Goal: Complete application form: Complete application form

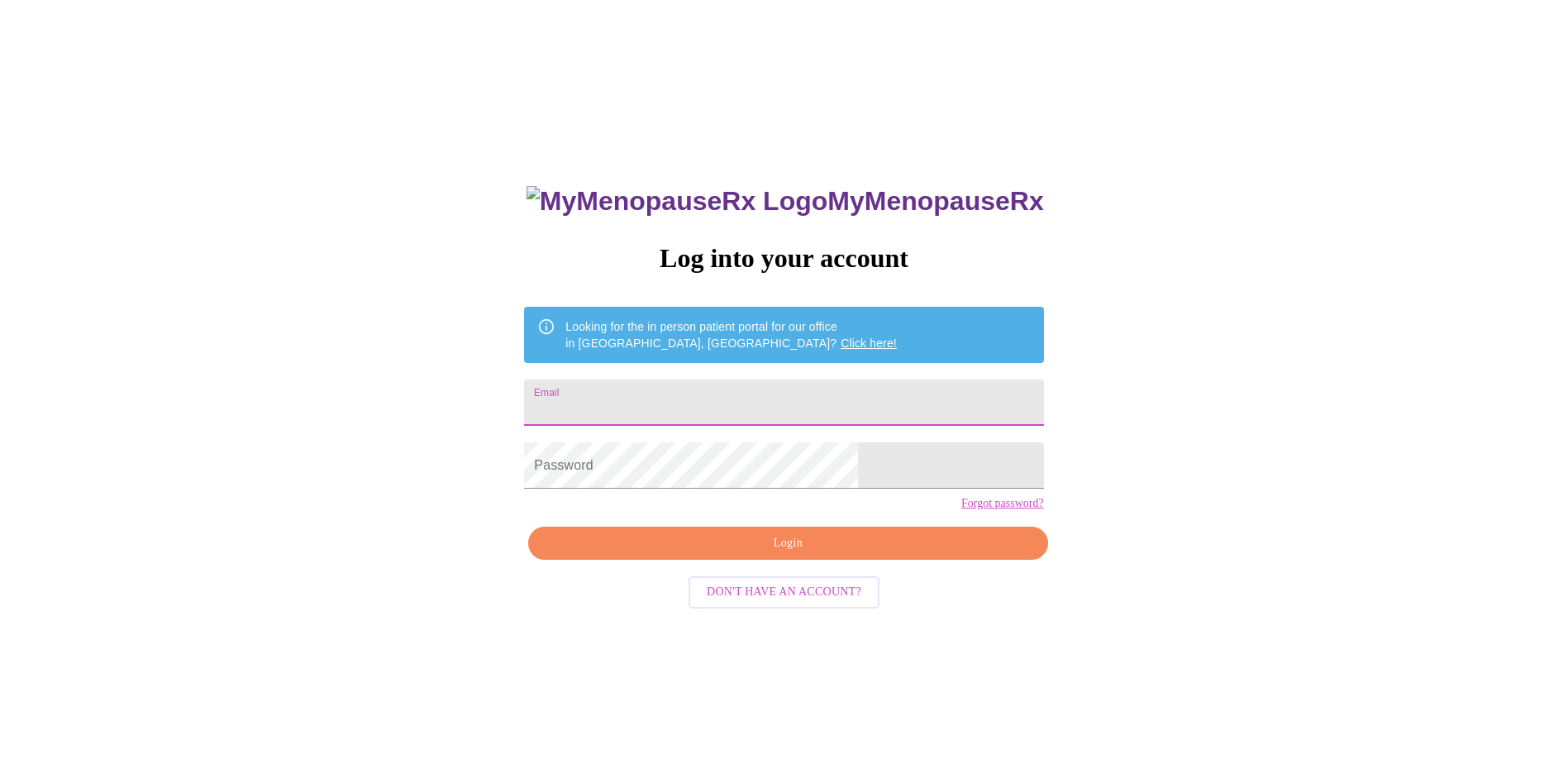
click at [833, 402] on input "Email" at bounding box center [783, 402] width 519 height 46
type input "[PERSON_NAME][EMAIL_ADDRESS][DOMAIN_NAME]"
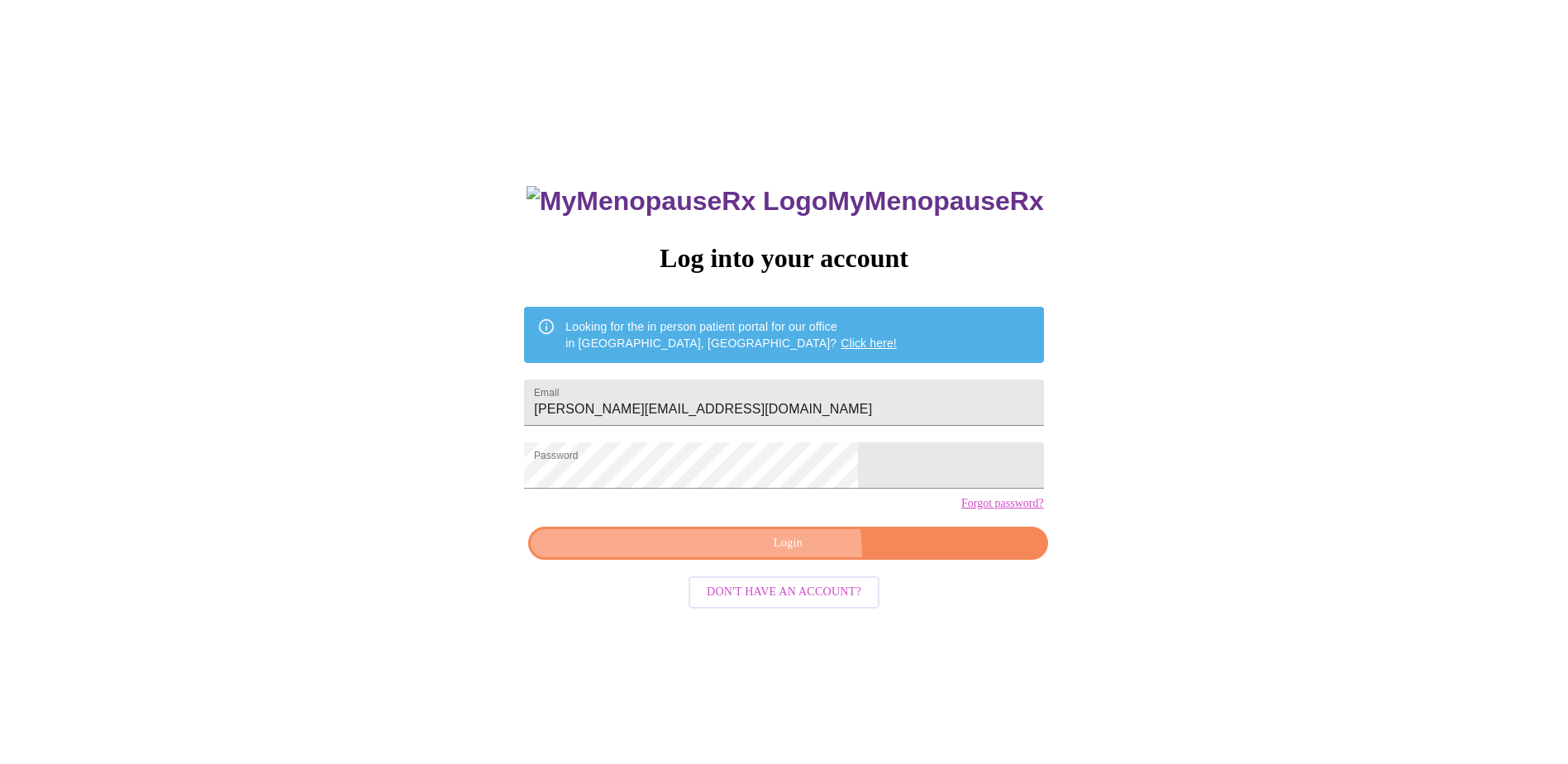
click at [774, 466] on button "Login" at bounding box center [787, 544] width 519 height 34
click at [556, 466] on div "MyMenopauseRx Log into your account Looking for the in person patient portal fo…" at bounding box center [784, 466] width 1554 height 917
click at [644, 466] on button "Login" at bounding box center [787, 544] width 519 height 34
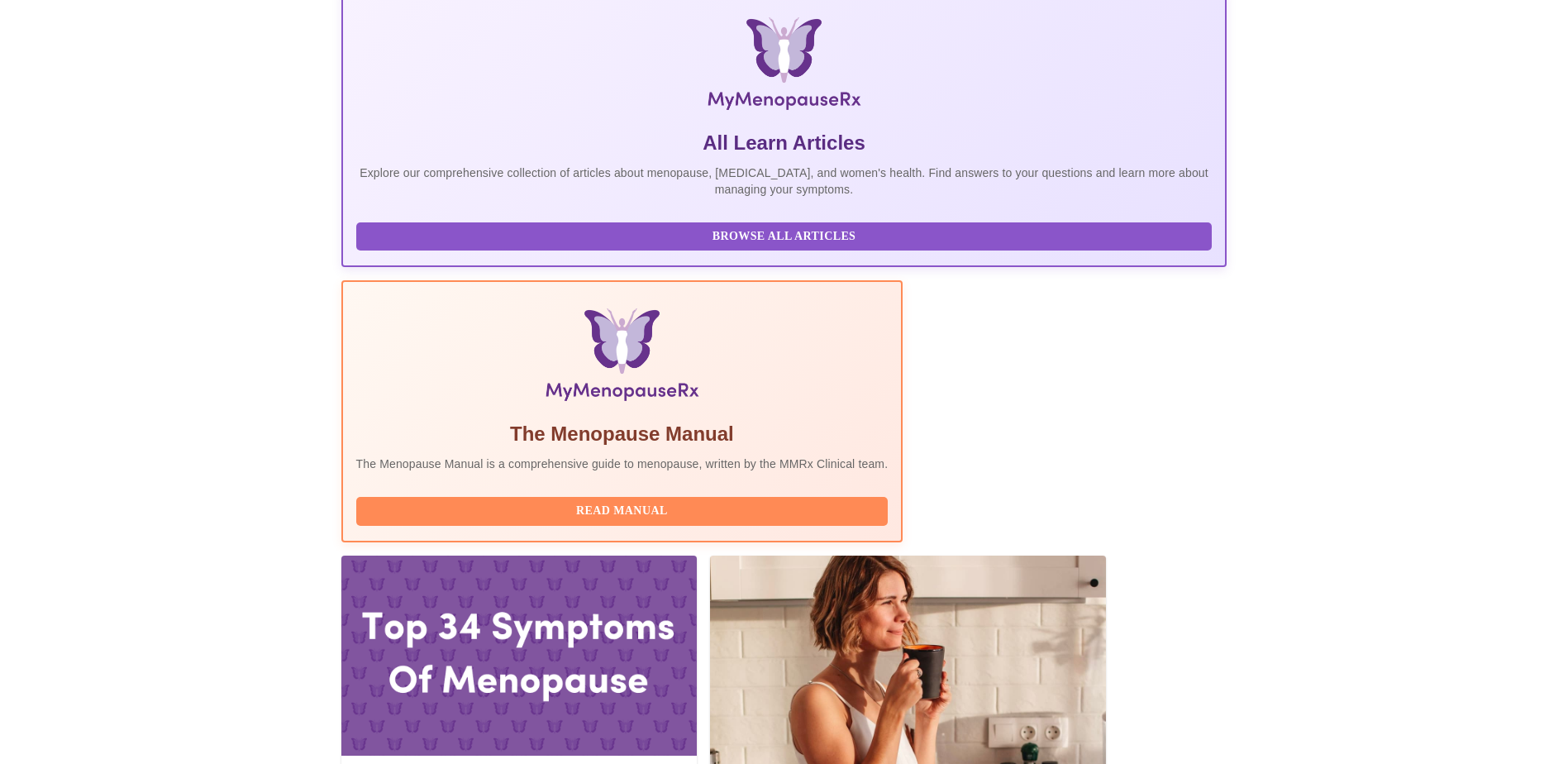
scroll to position [331, 0]
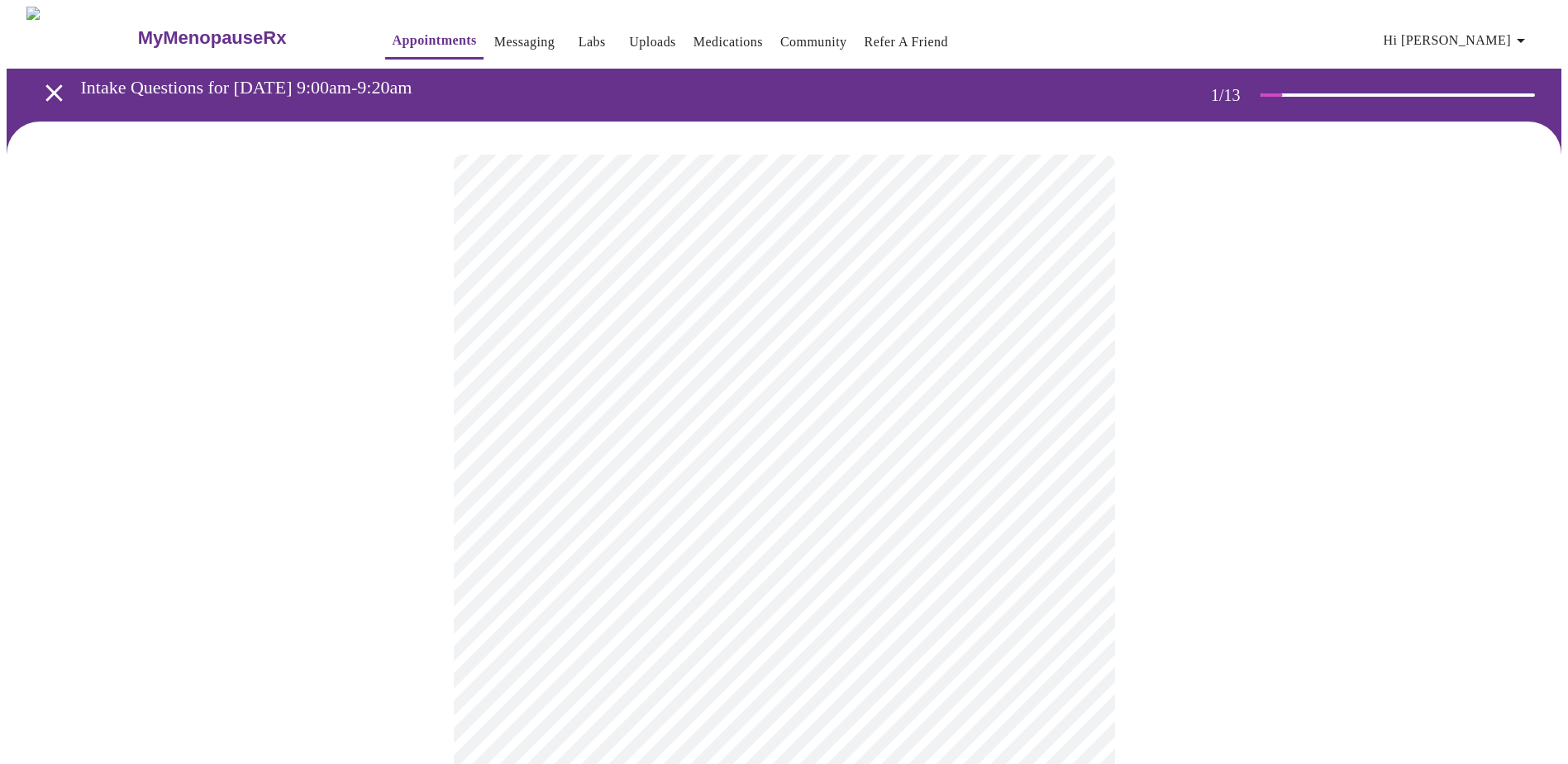
click at [561, 367] on body "MyMenopauseRx Appointments Messaging Labs Uploads Medications Community Refer a…" at bounding box center [784, 767] width 1554 height 1521
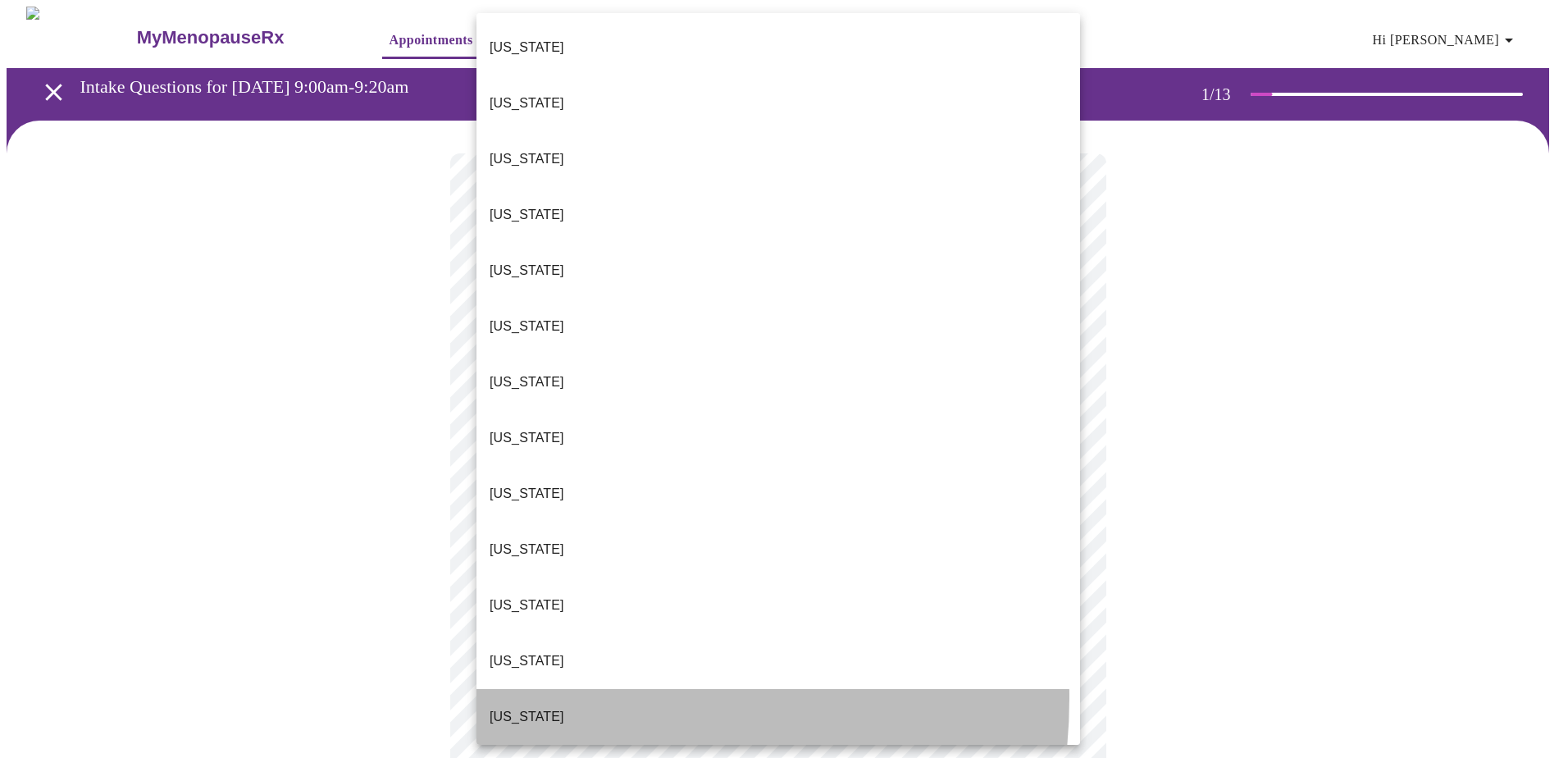
click at [557, 462] on li "[US_STATE]" at bounding box center [779, 717] width 604 height 56
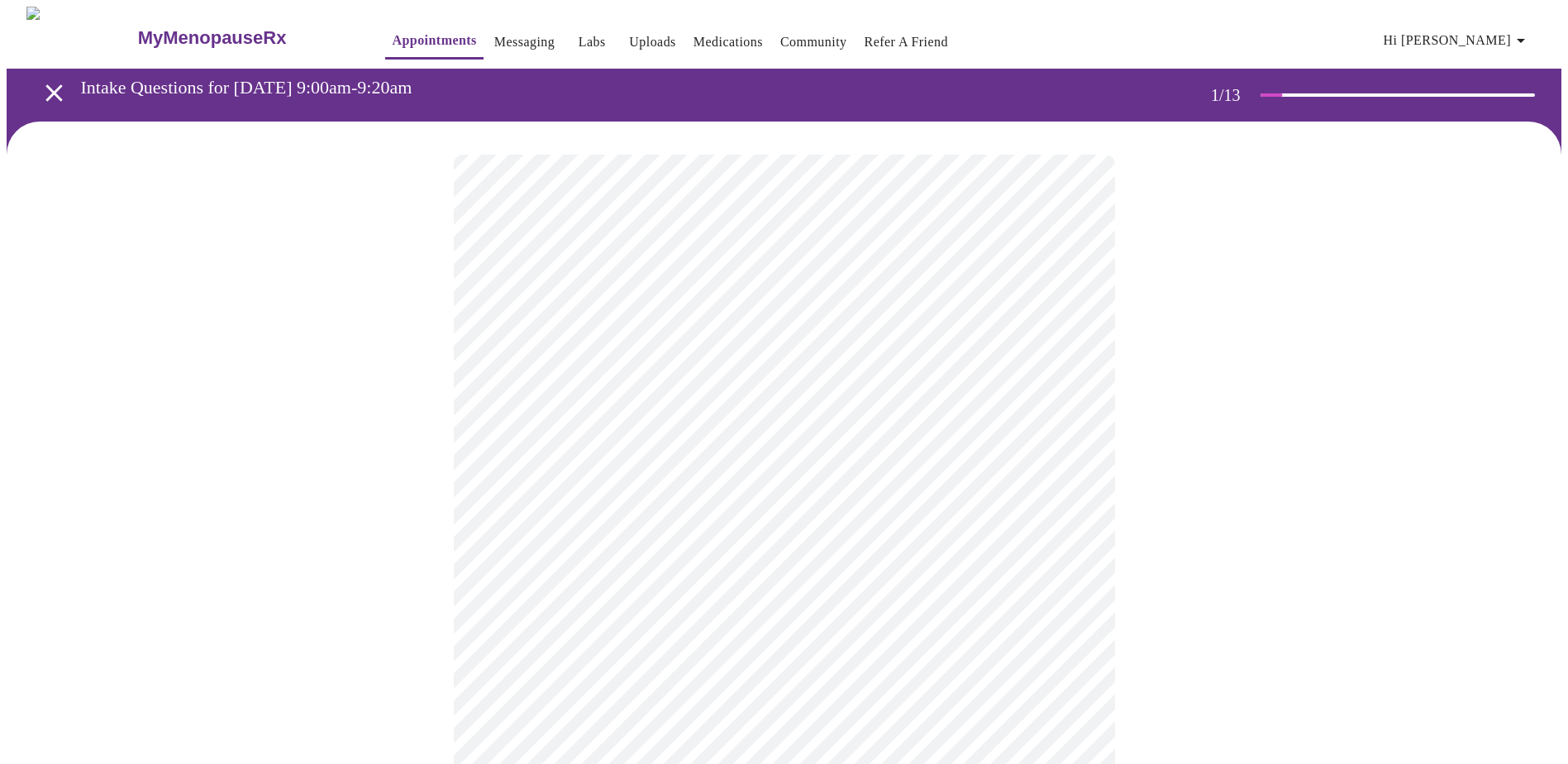
click at [568, 466] on body "MyMenopauseRx Appointments Messaging Labs Uploads Medications Community Refer a…" at bounding box center [784, 762] width 1554 height 1511
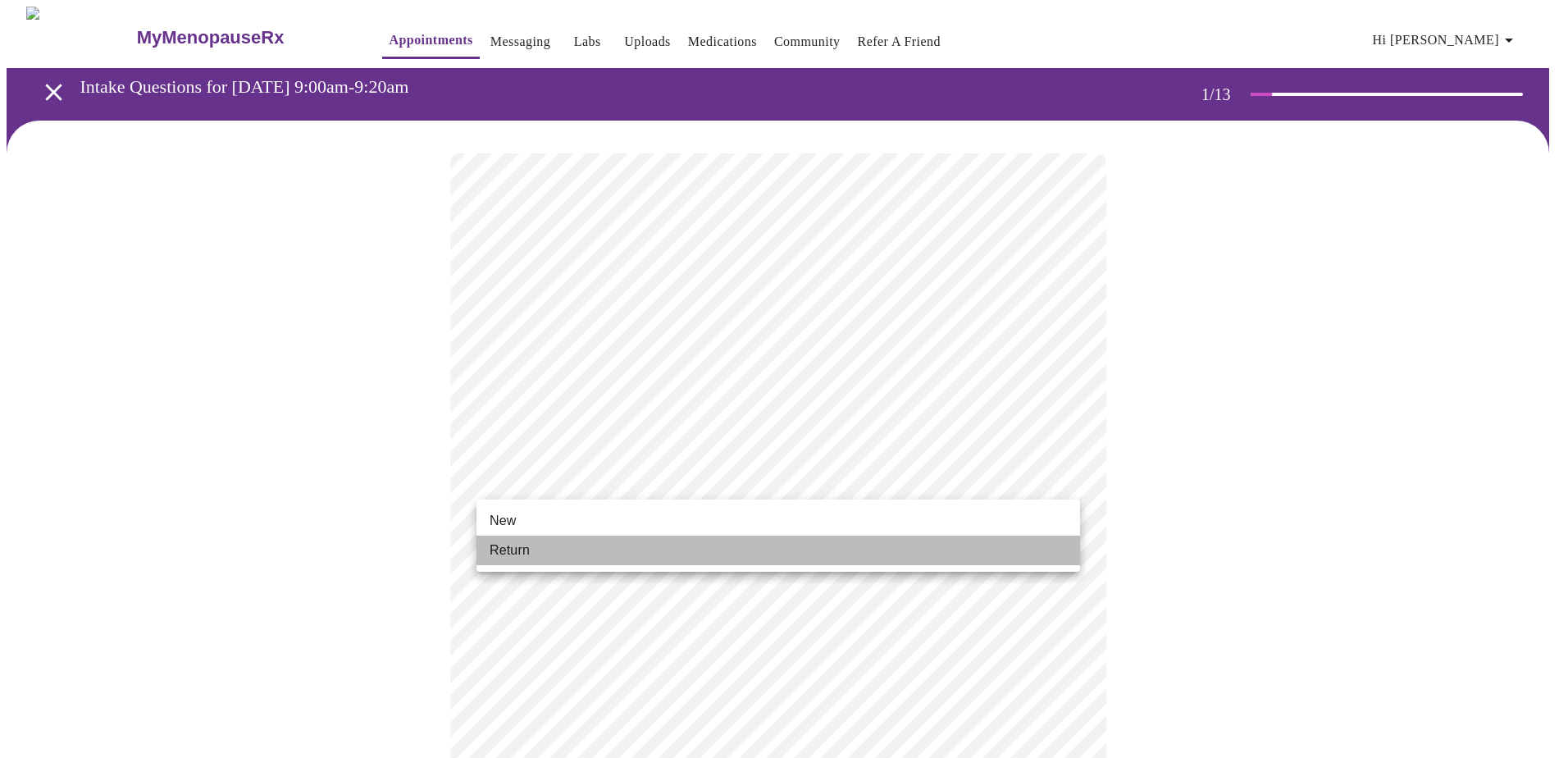
click at [534, 462] on li "Return" at bounding box center [779, 550] width 604 height 30
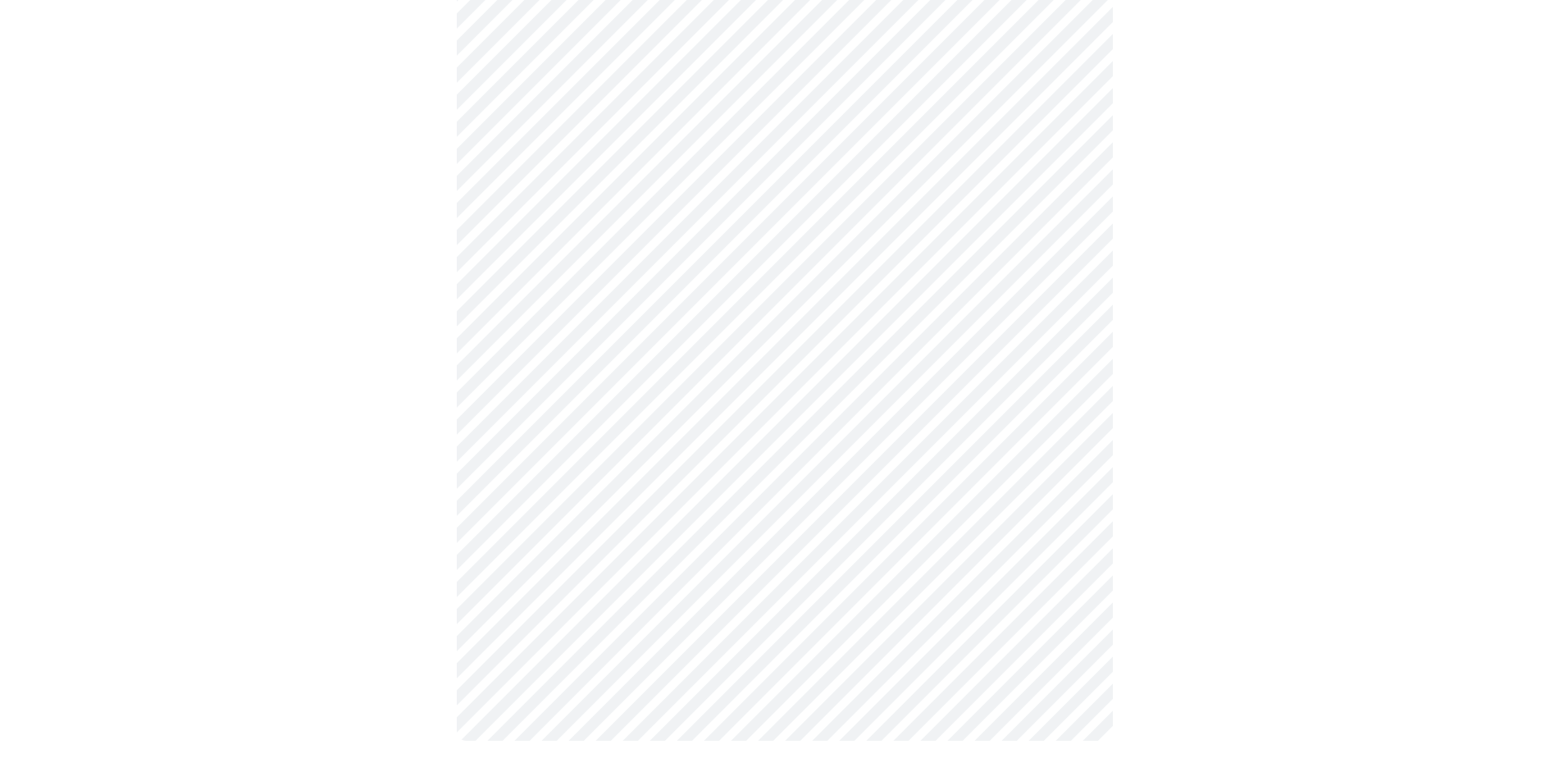
scroll to position [718, 0]
click at [512, 462] on body "MyMenopauseRx Appointments Messaging Labs Uploads Medications Community Refer a…" at bounding box center [784, 26] width 1555 height 1476
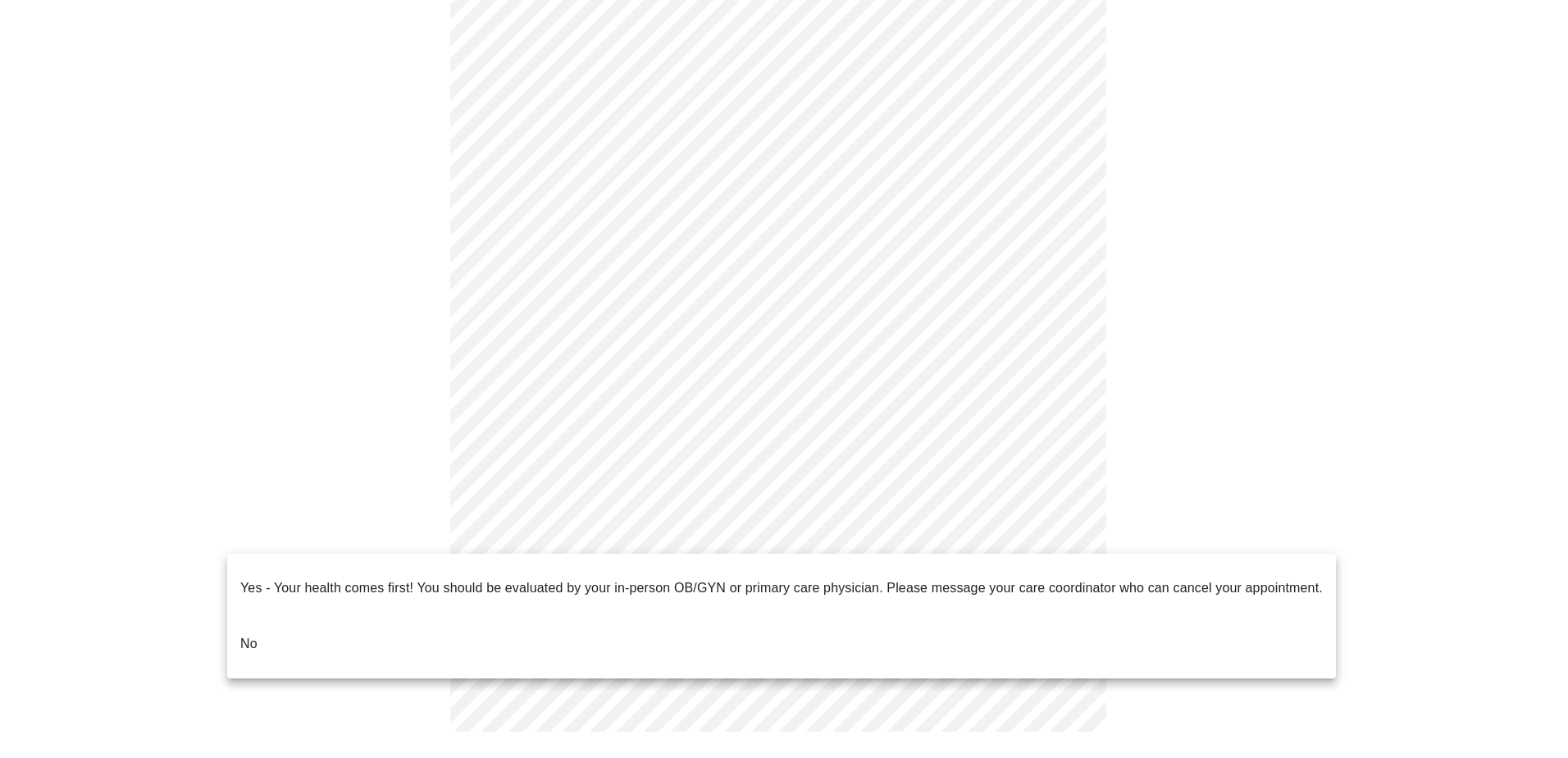
click at [314, 462] on li "No" at bounding box center [781, 644] width 1109 height 56
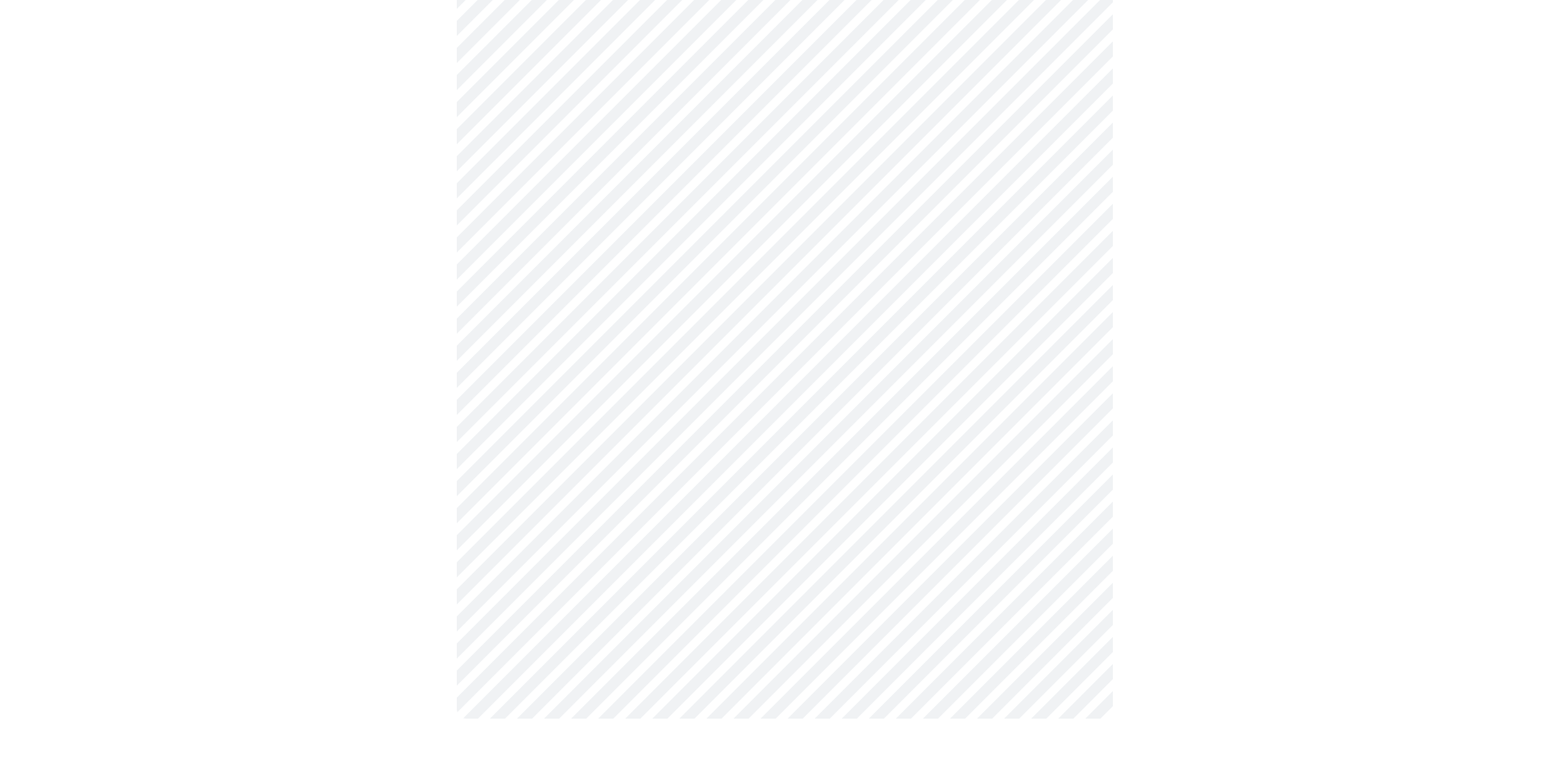
scroll to position [0, 0]
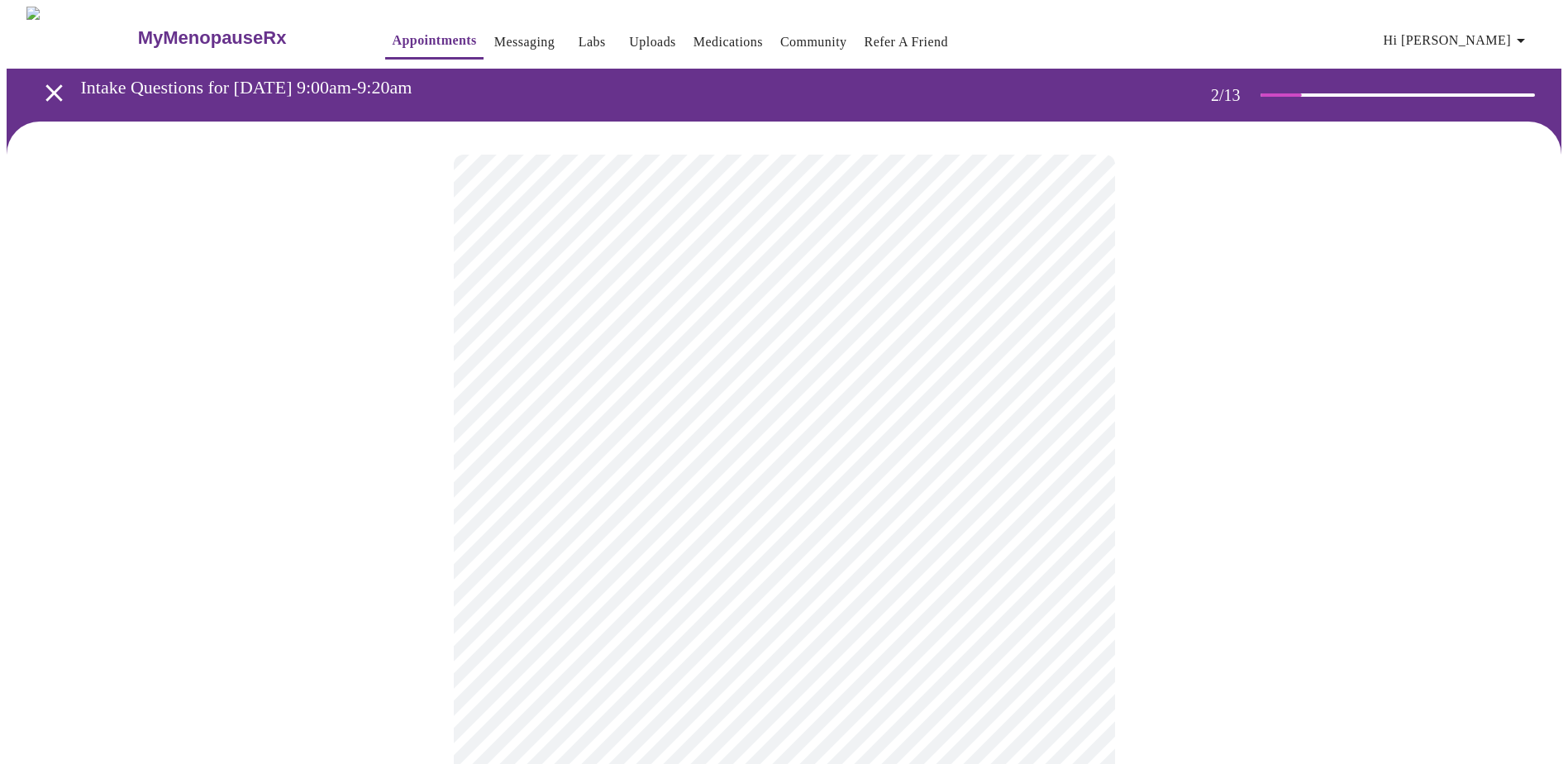
click at [667, 332] on body "MyMenopauseRx Appointments Messaging Labs Uploads Medications Community Refer a…" at bounding box center [784, 504] width 1554 height 994
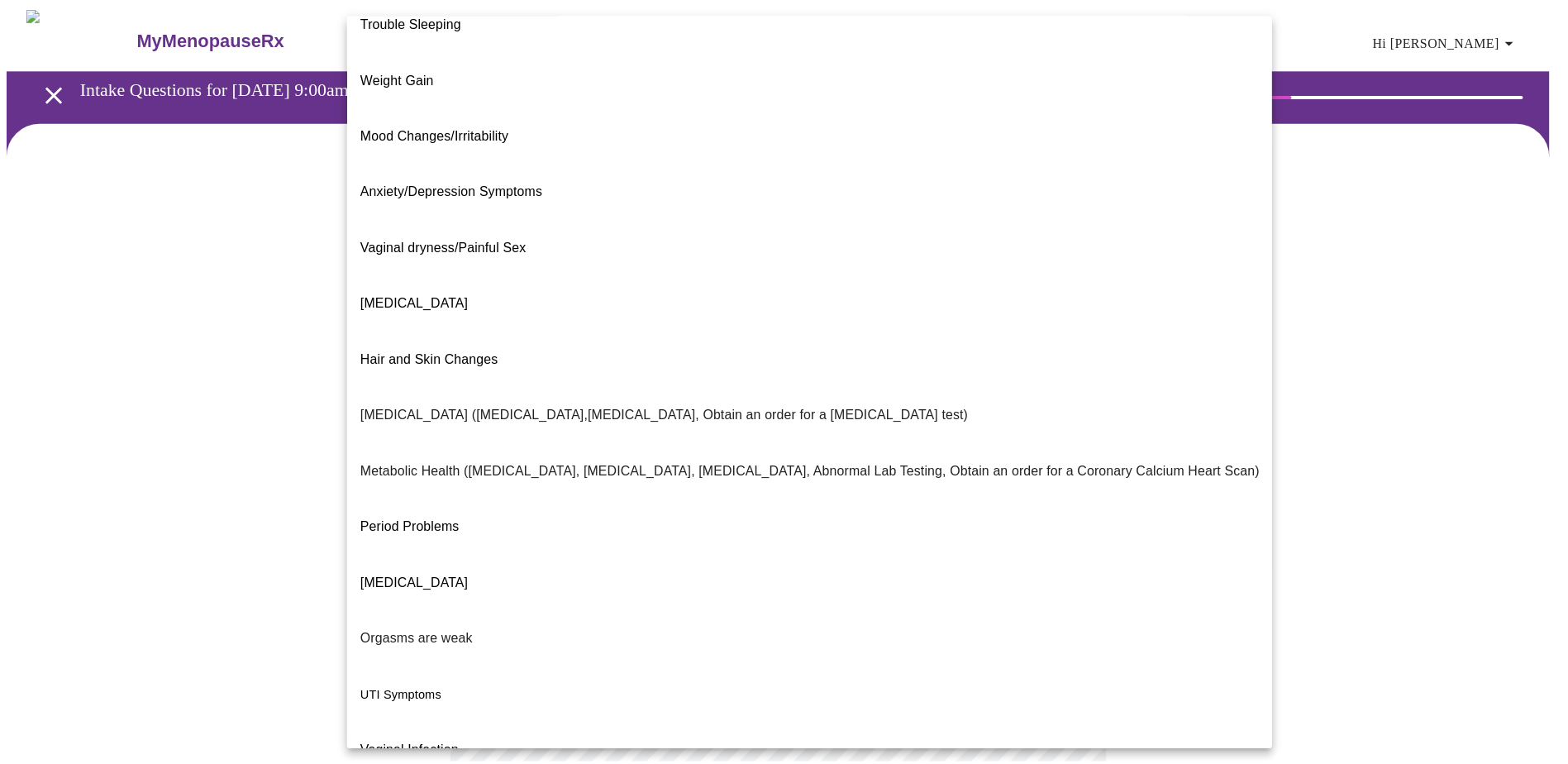
scroll to position [93, 0]
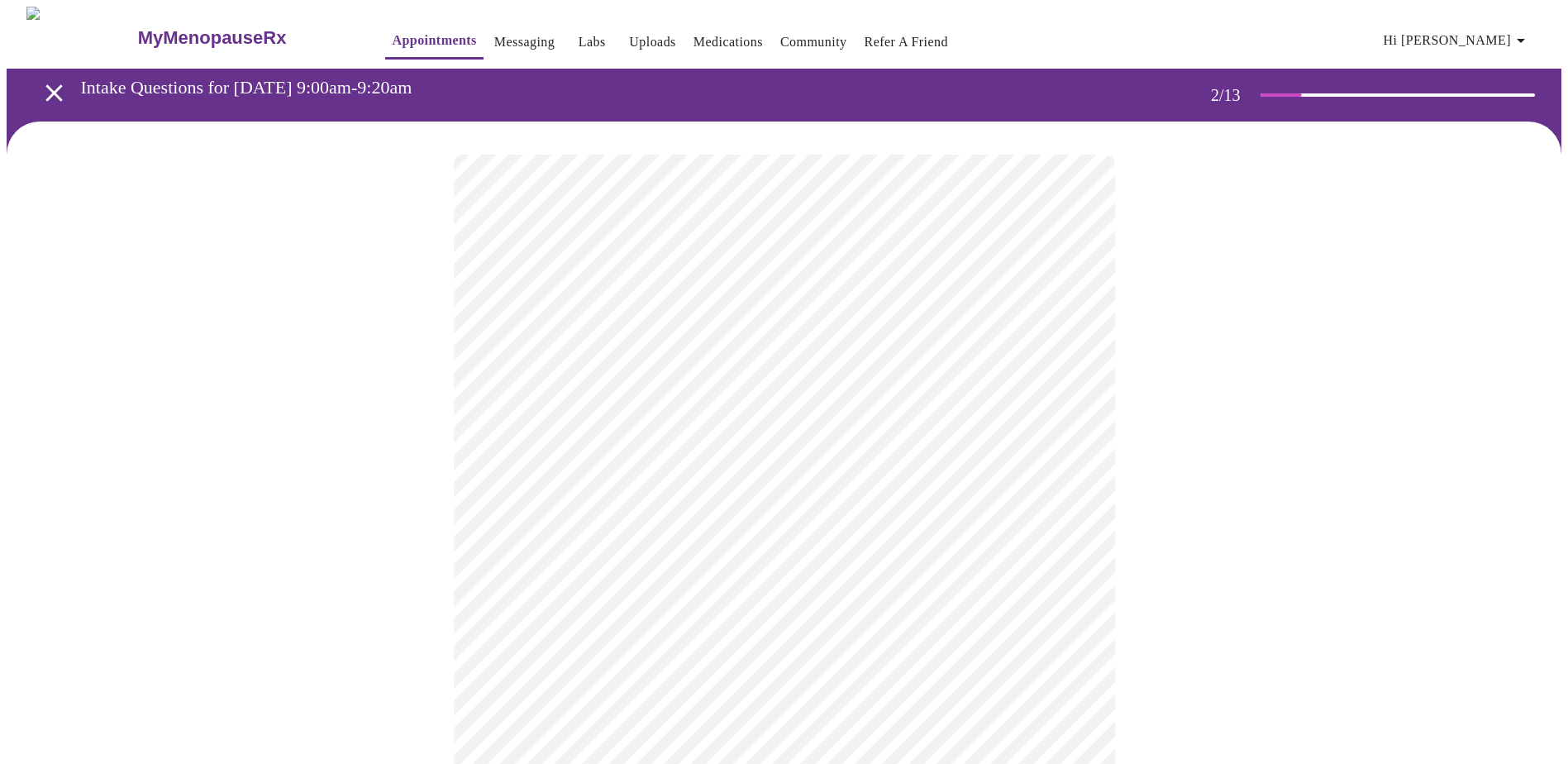
click at [508, 466] on body "MyMenopauseRx Appointments Messaging Labs Uploads Medications Community Refer a…" at bounding box center [784, 499] width 1554 height 984
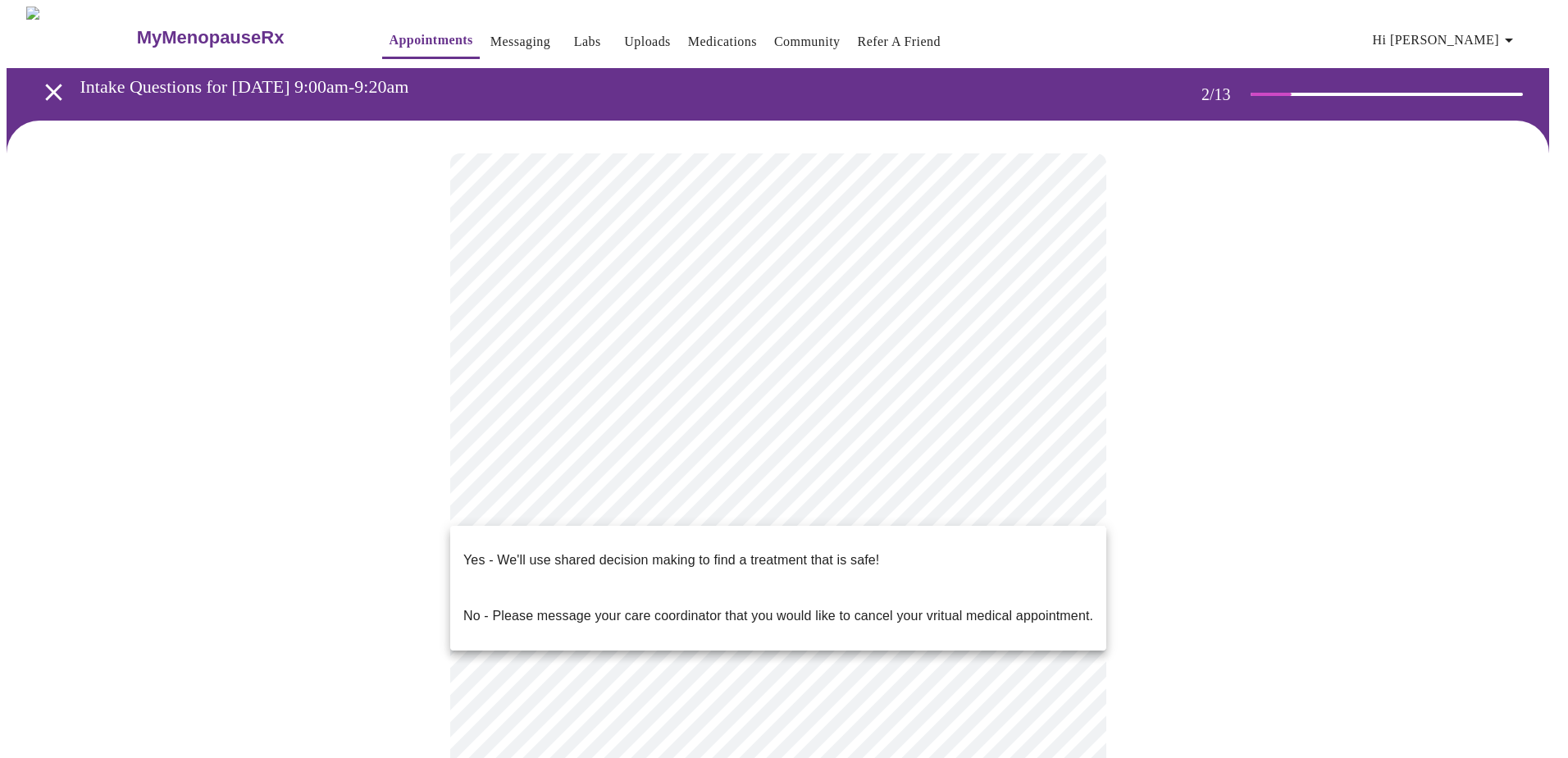
click at [502, 462] on p "Yes - We'll use shared decision making to find a treatment that is safe!" at bounding box center [672, 560] width 416 height 19
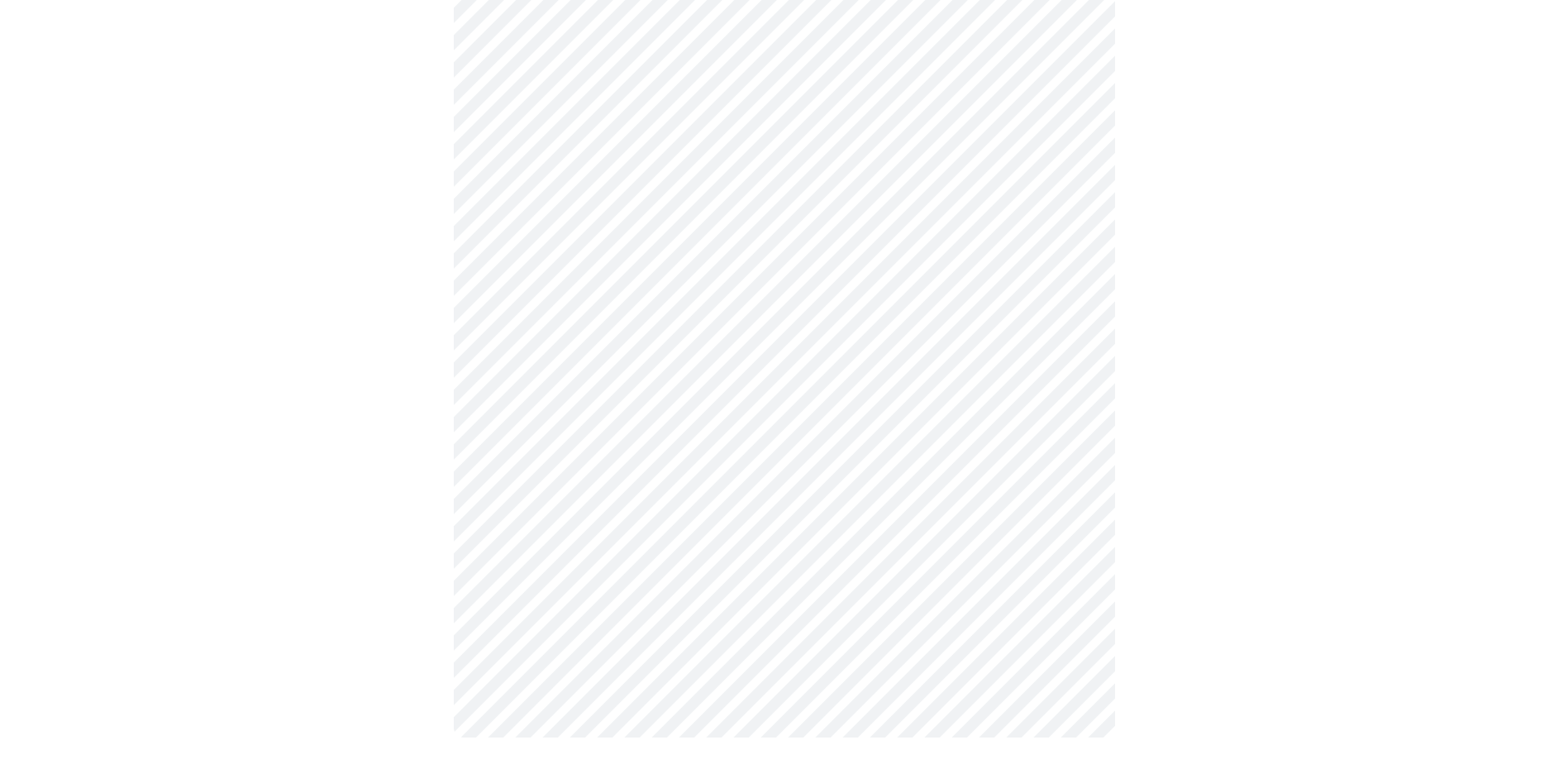
scroll to position [0, 0]
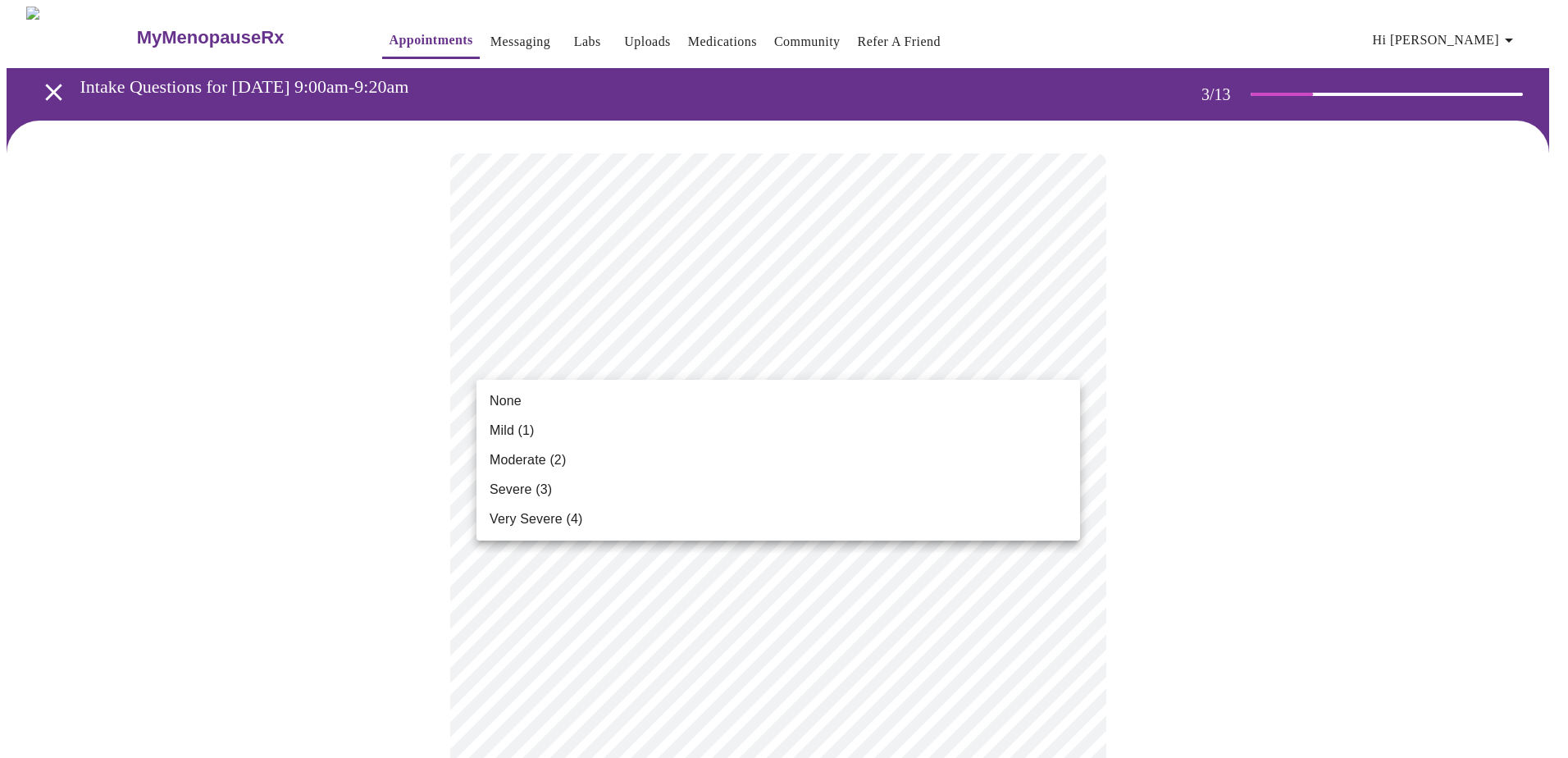
click at [554, 420] on li "Mild (1)" at bounding box center [779, 431] width 604 height 30
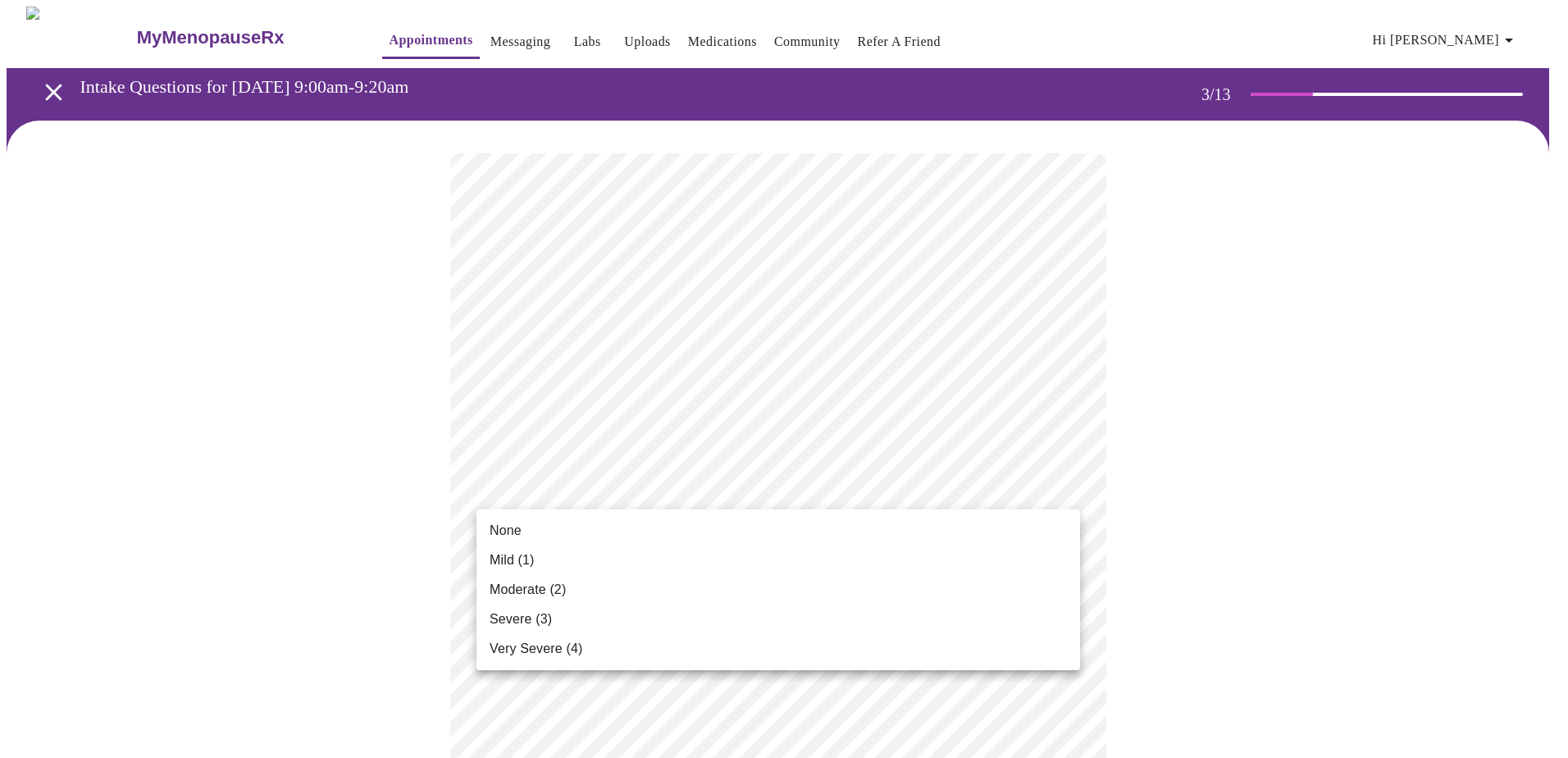
click at [561, 462] on li "None" at bounding box center [779, 530] width 604 height 30
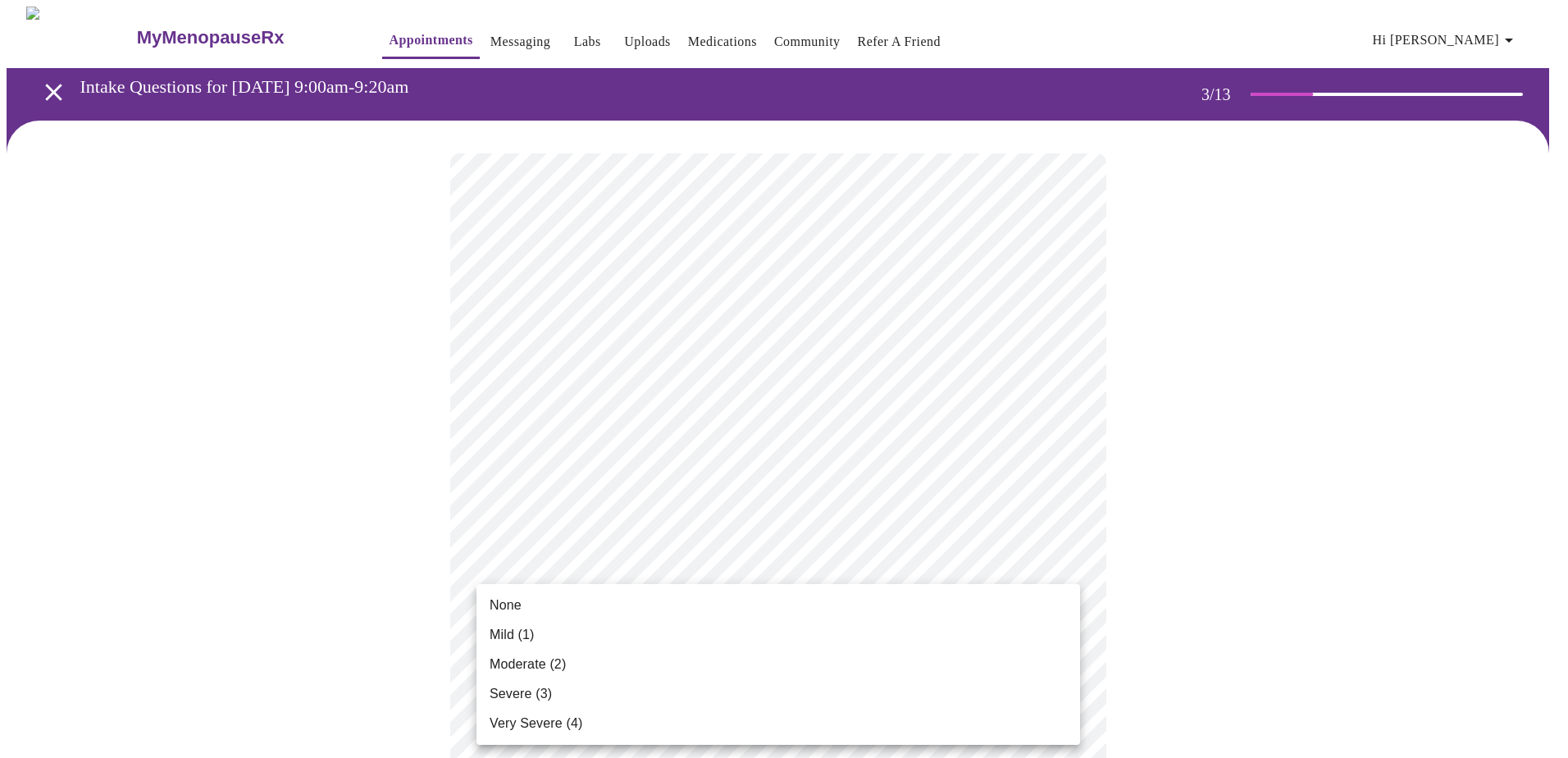
click at [565, 462] on span "Moderate (2)" at bounding box center [528, 664] width 76 height 19
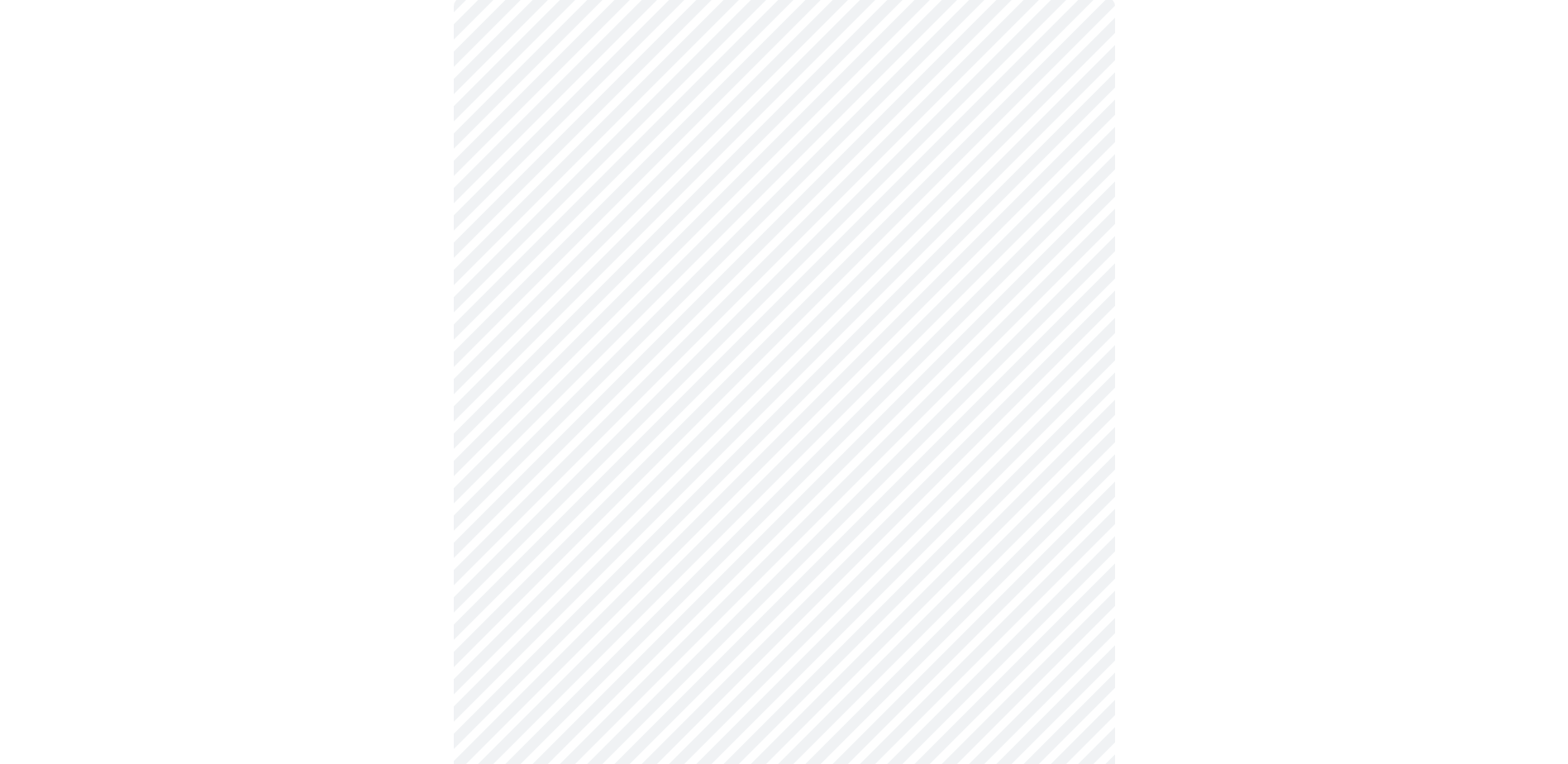
scroll to position [331, 0]
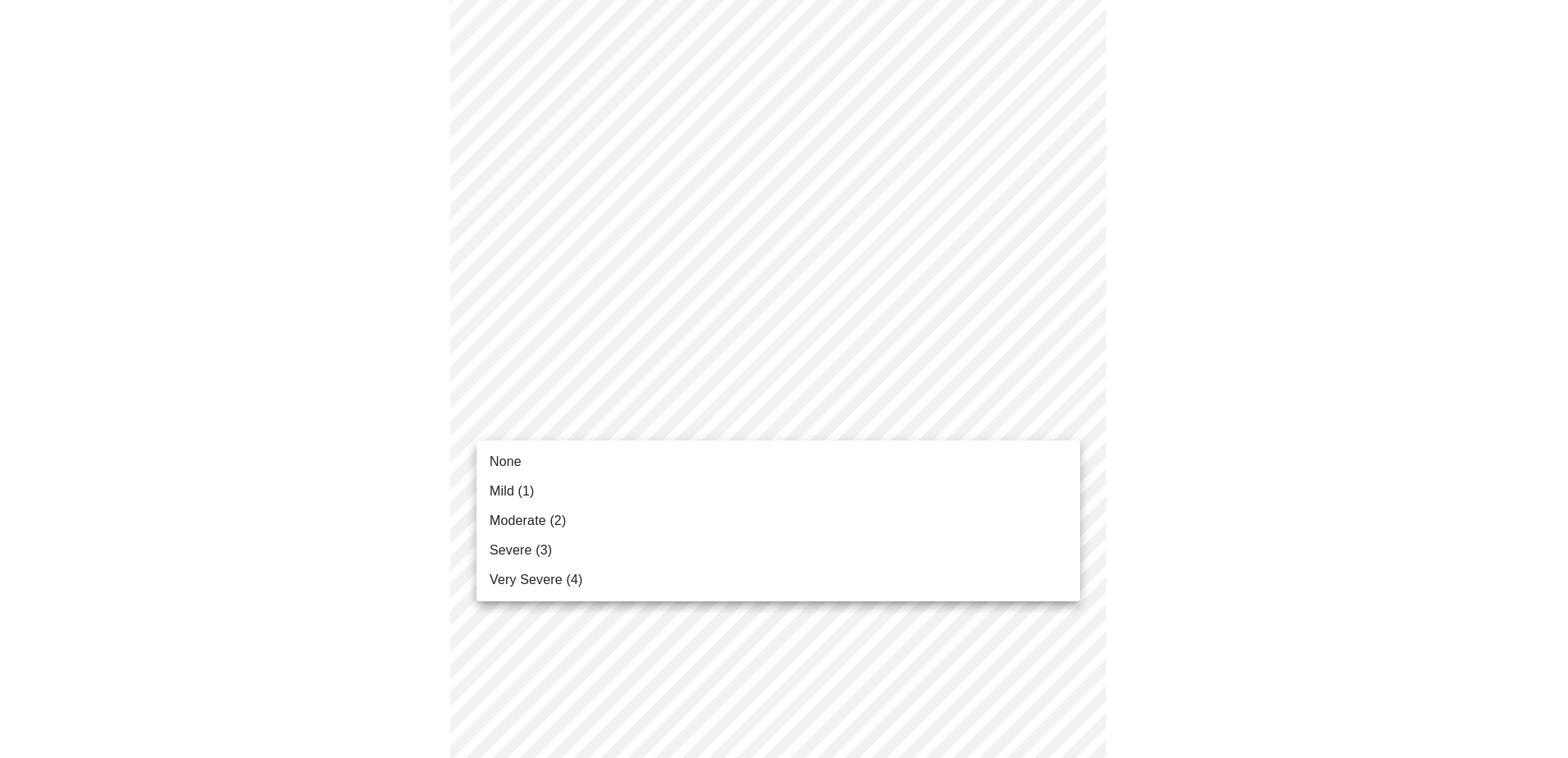
click at [614, 409] on body "MyMenopauseRx Appointments Messaging Labs Uploads Medications Community Refer a…" at bounding box center [784, 735] width 1555 height 2114
click at [605, 459] on li "None" at bounding box center [779, 462] width 604 height 30
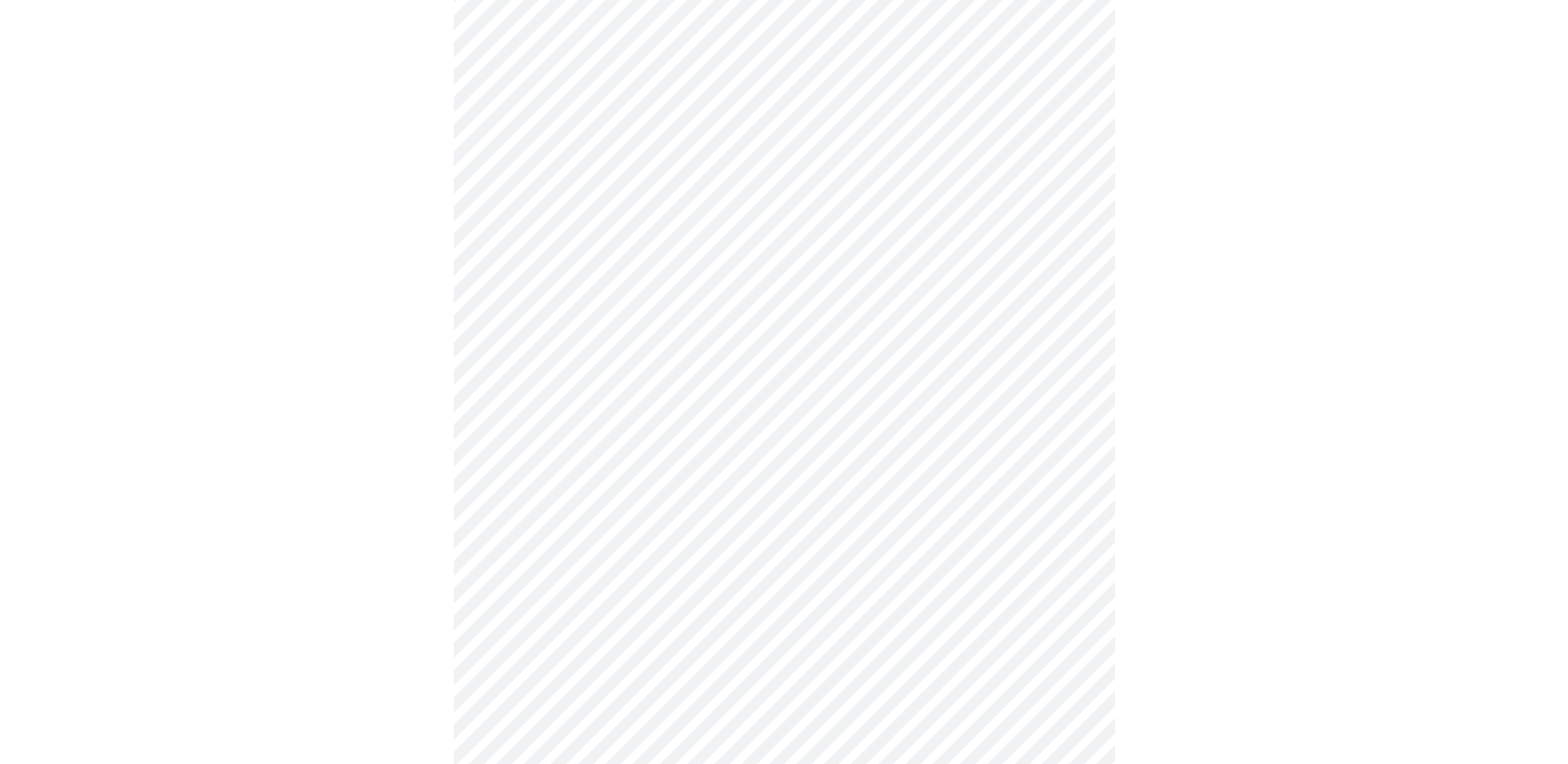
click at [522, 466] on body "MyMenopauseRx Appointments Messaging Labs Uploads Medications Community Refer a…" at bounding box center [784, 729] width 1554 height 2107
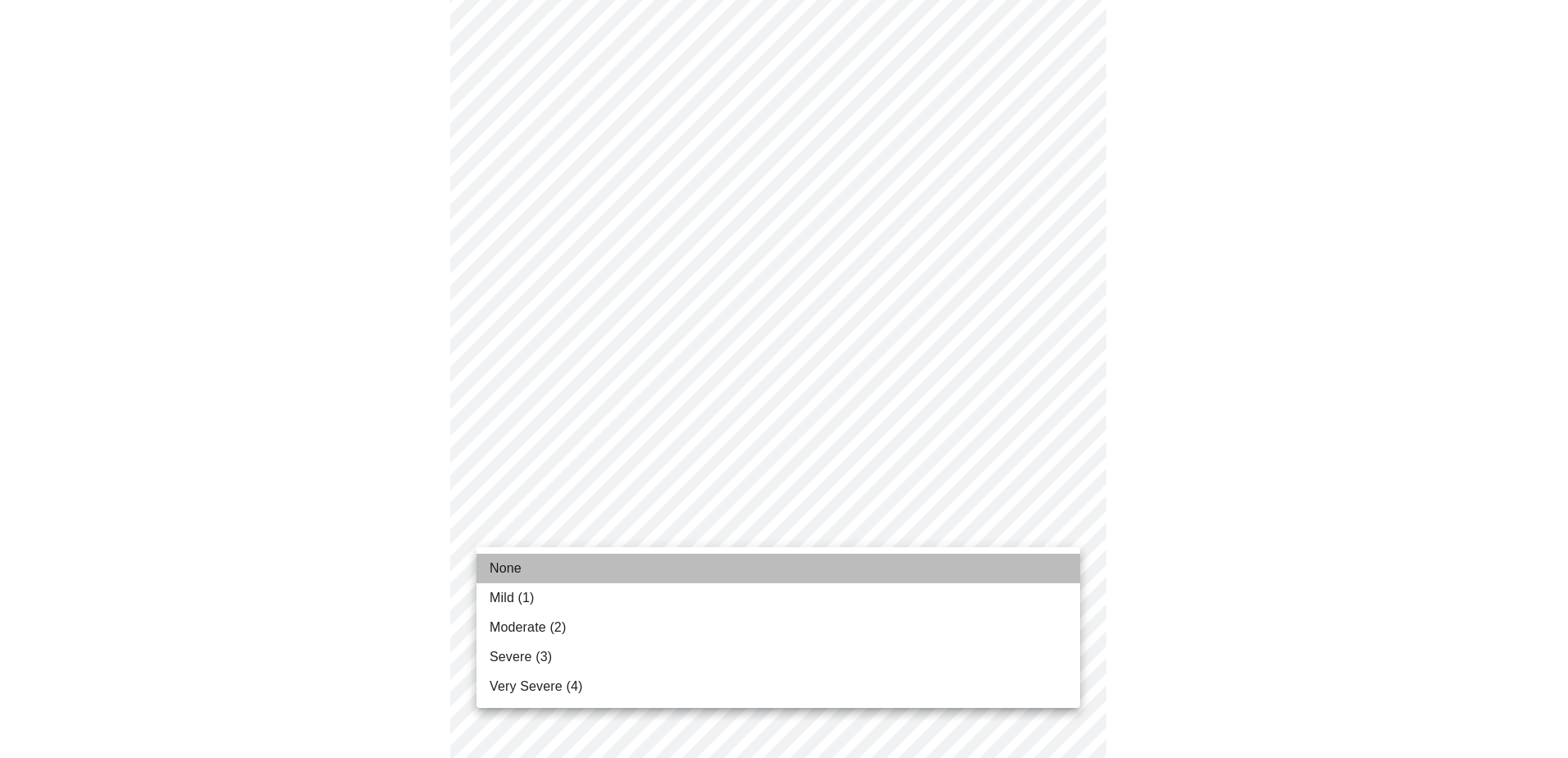
click at [512, 462] on span "None" at bounding box center [506, 568] width 32 height 19
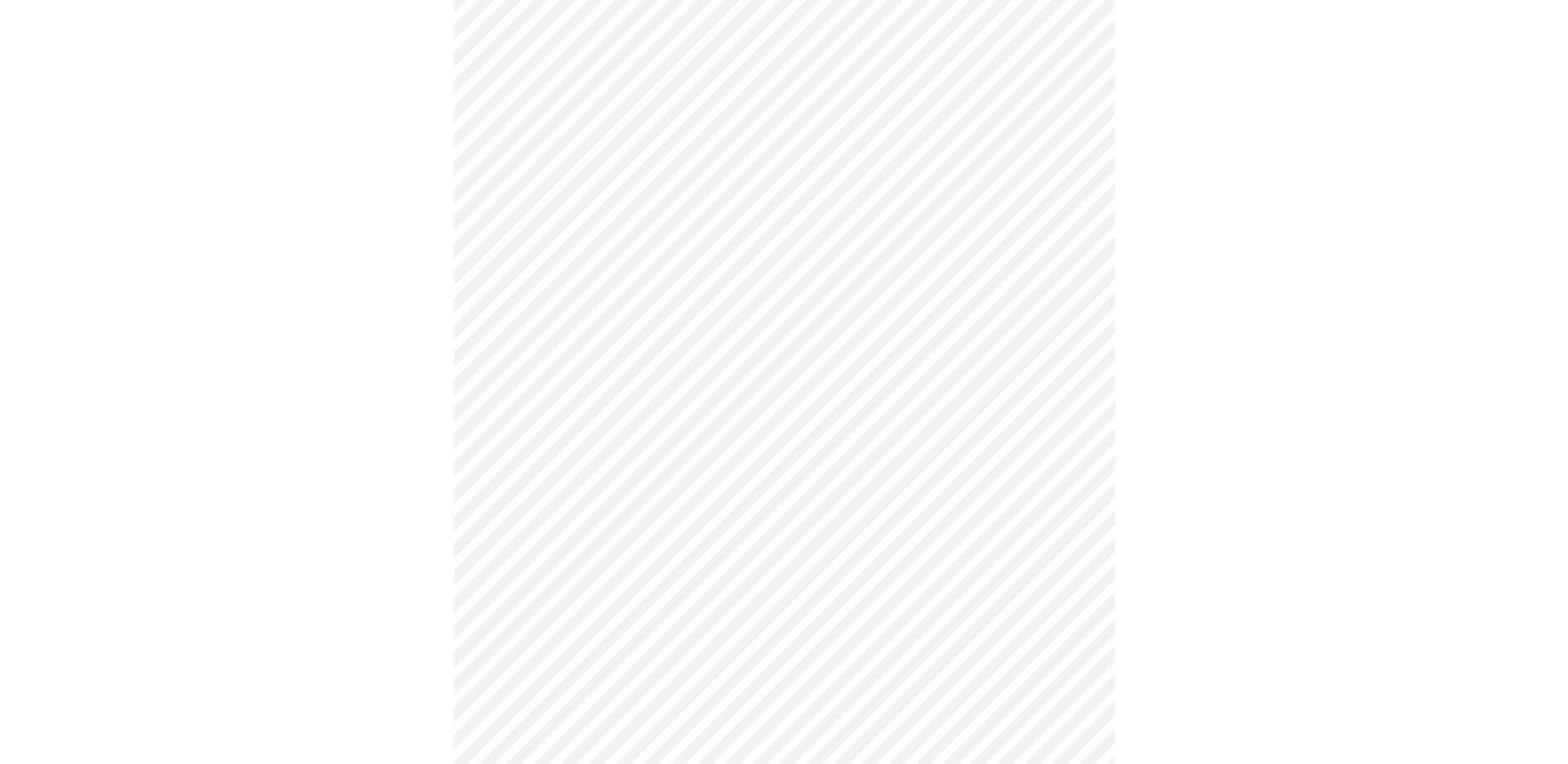
scroll to position [662, 0]
click at [571, 309] on body "MyMenopauseRx Appointments Messaging Labs Uploads Medications Community Refer a…" at bounding box center [784, 387] width 1554 height 2084
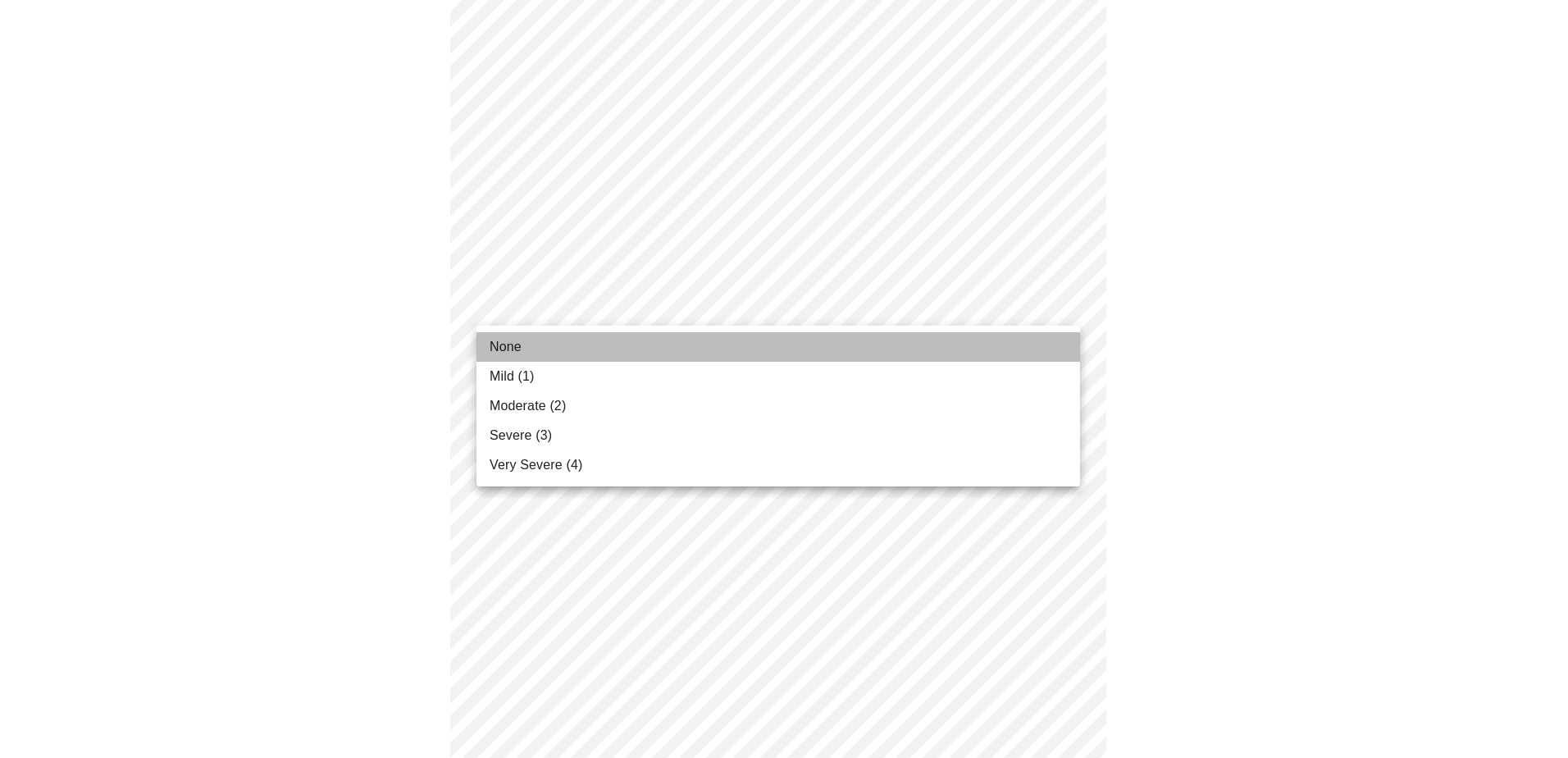
click at [593, 353] on li "None" at bounding box center [779, 347] width 604 height 30
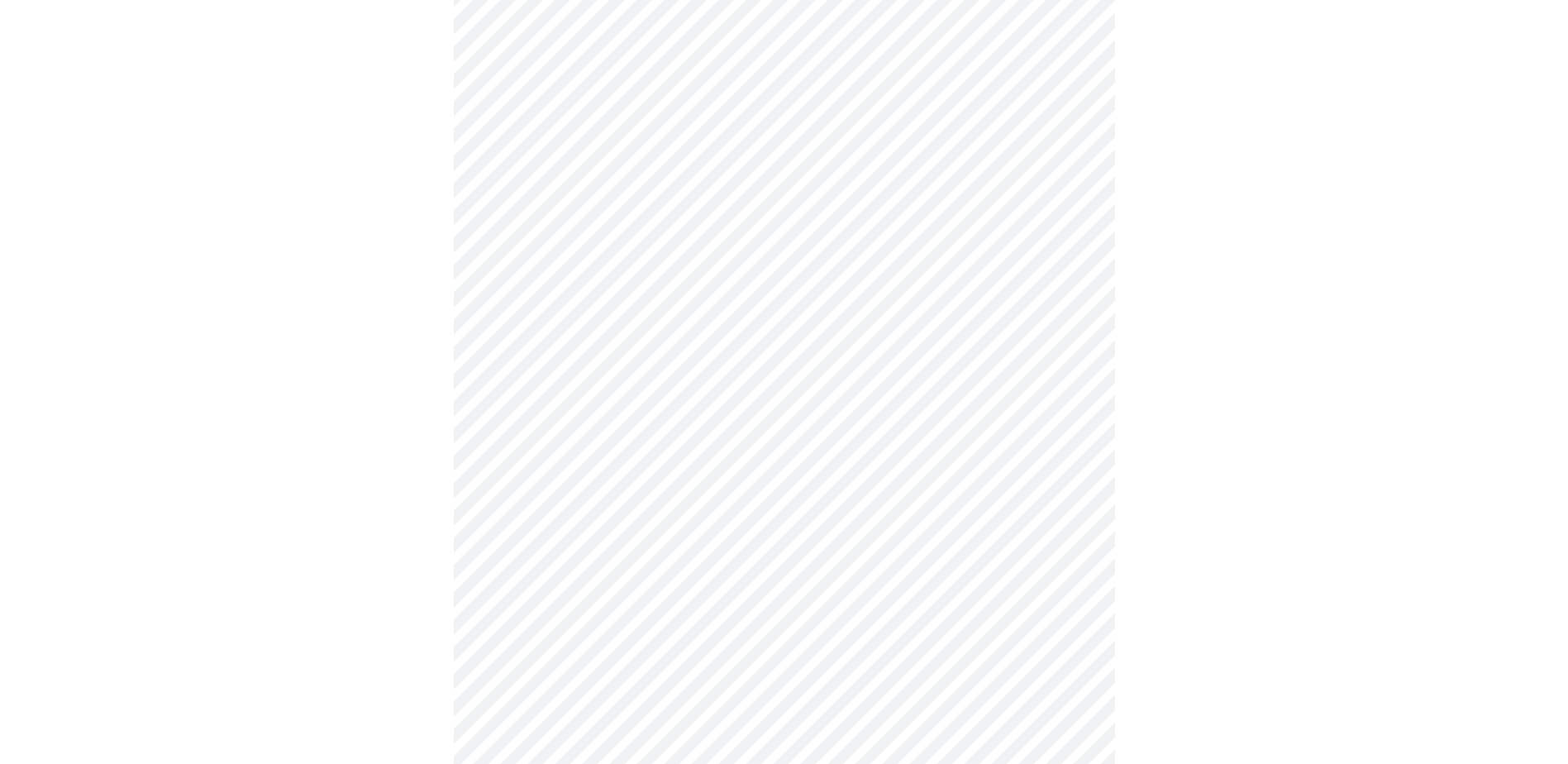
scroll to position [827, 0]
click at [765, 261] on body "MyMenopauseRx Appointments Messaging Labs Uploads Medications Community Refer a…" at bounding box center [784, 210] width 1554 height 2061
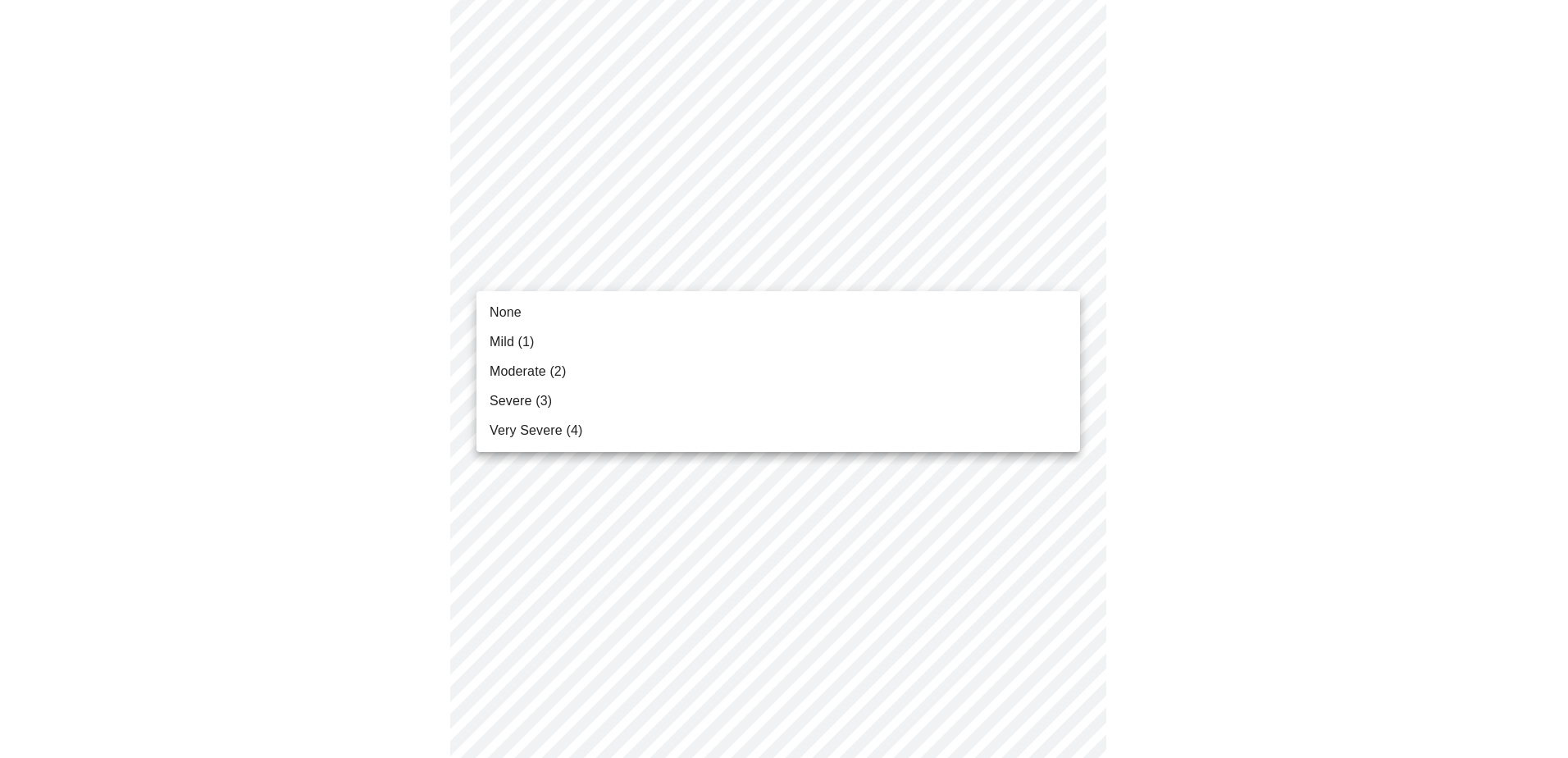
click at [690, 301] on li "None" at bounding box center [779, 312] width 604 height 30
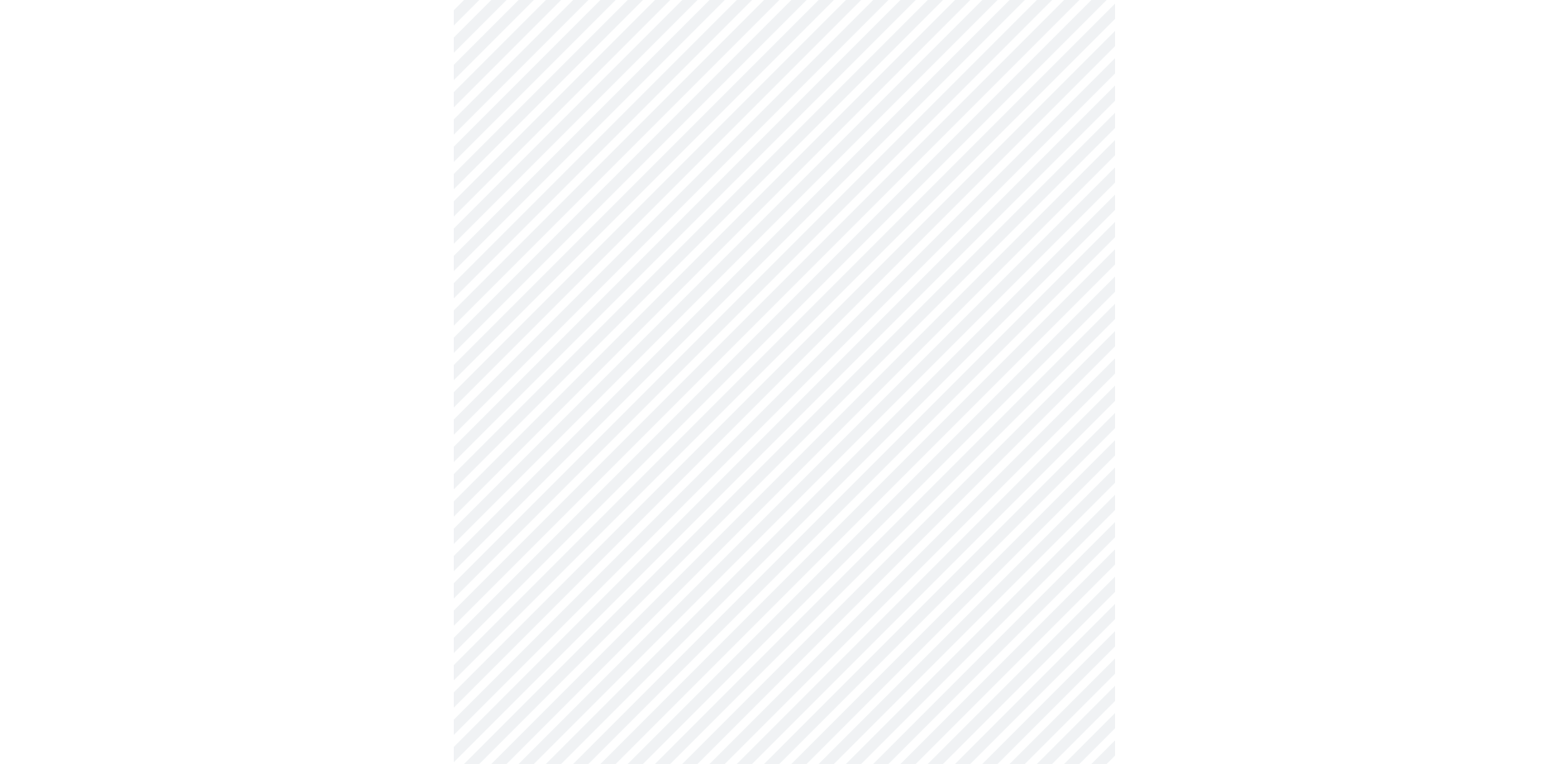
click at [684, 401] on body "MyMenopauseRx Appointments Messaging Labs Uploads Medications Community Refer a…" at bounding box center [784, 199] width 1554 height 2038
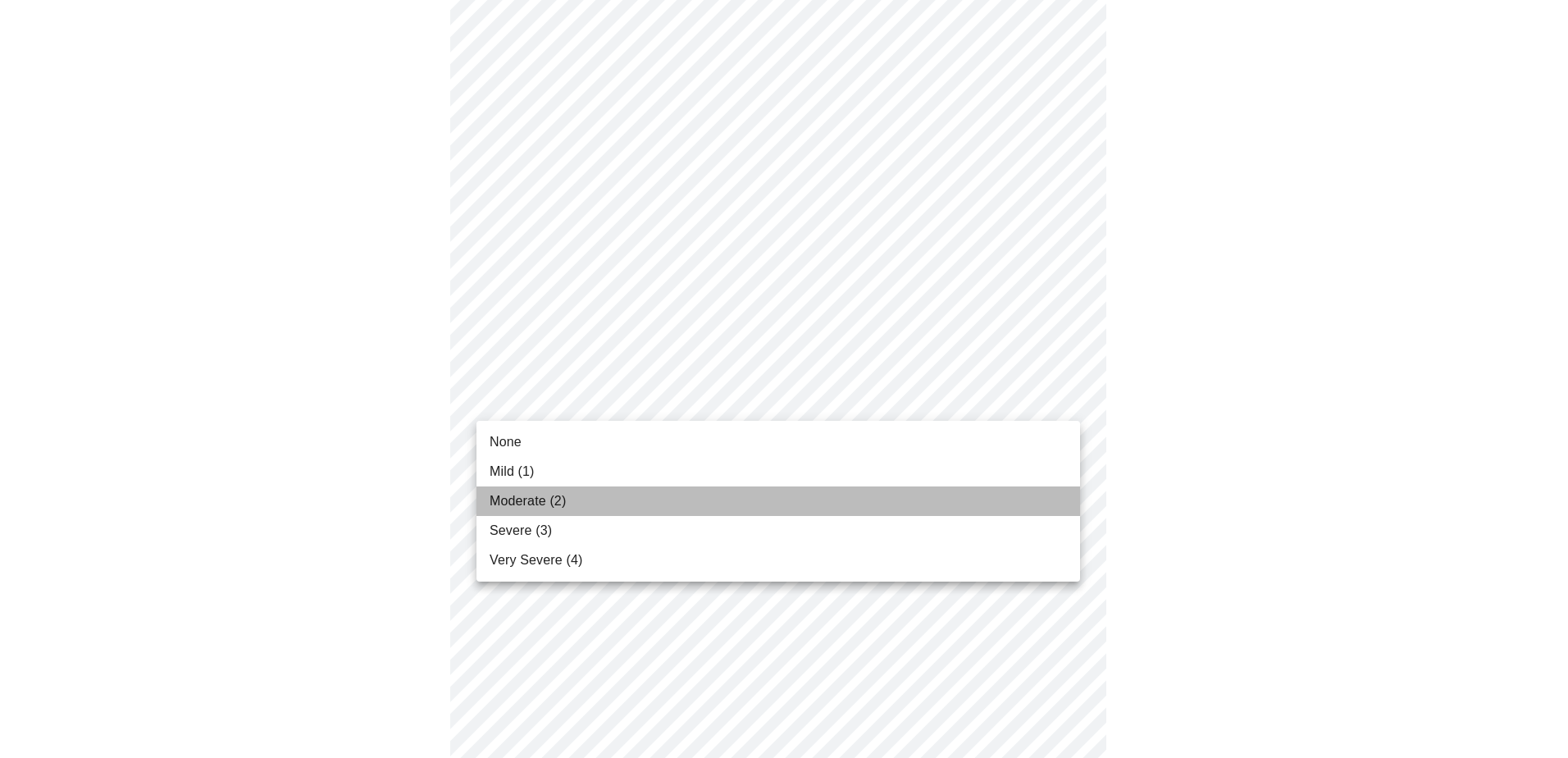
click at [659, 462] on li "Moderate (2)" at bounding box center [779, 501] width 604 height 30
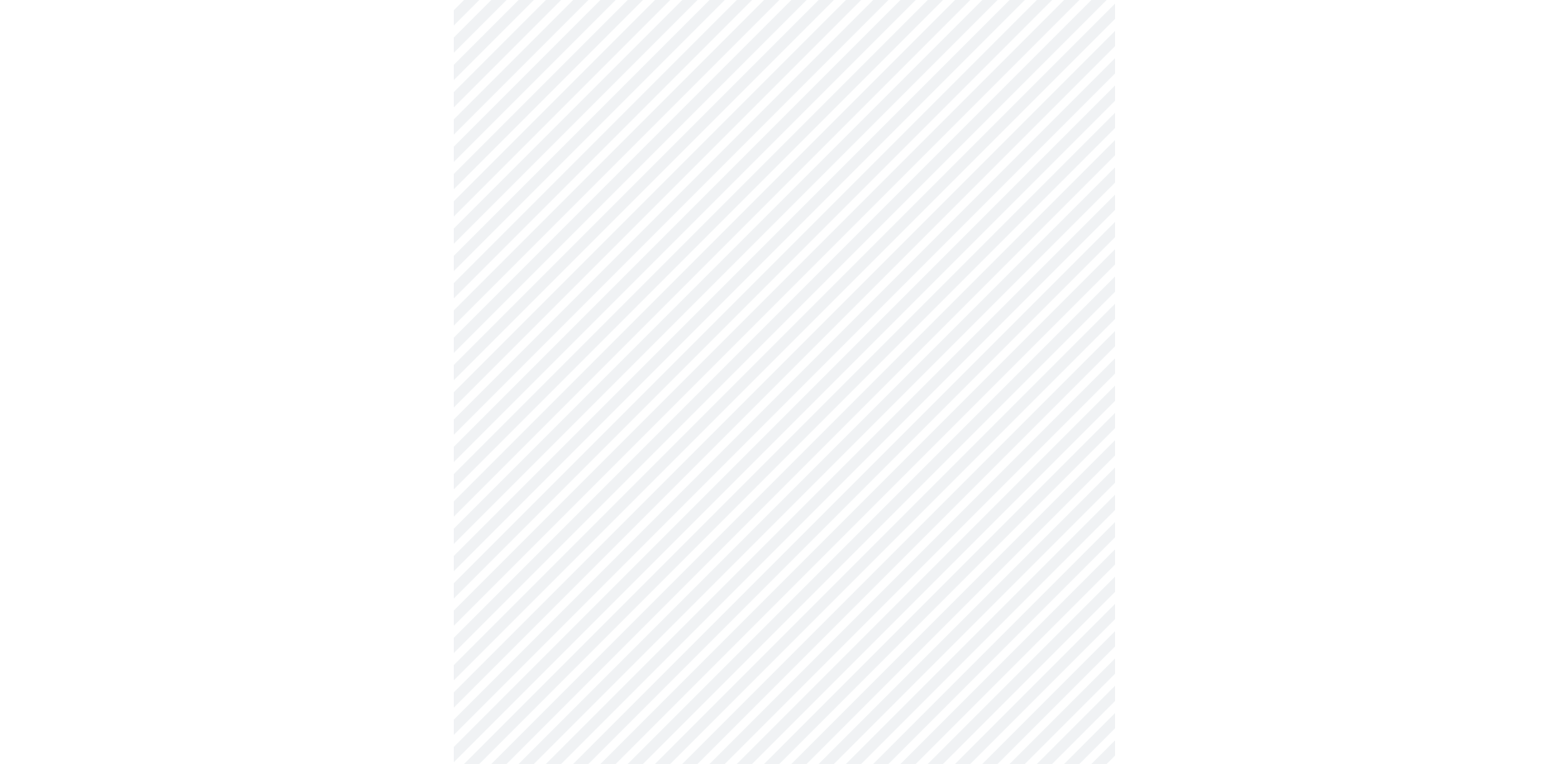
scroll to position [1075, 0]
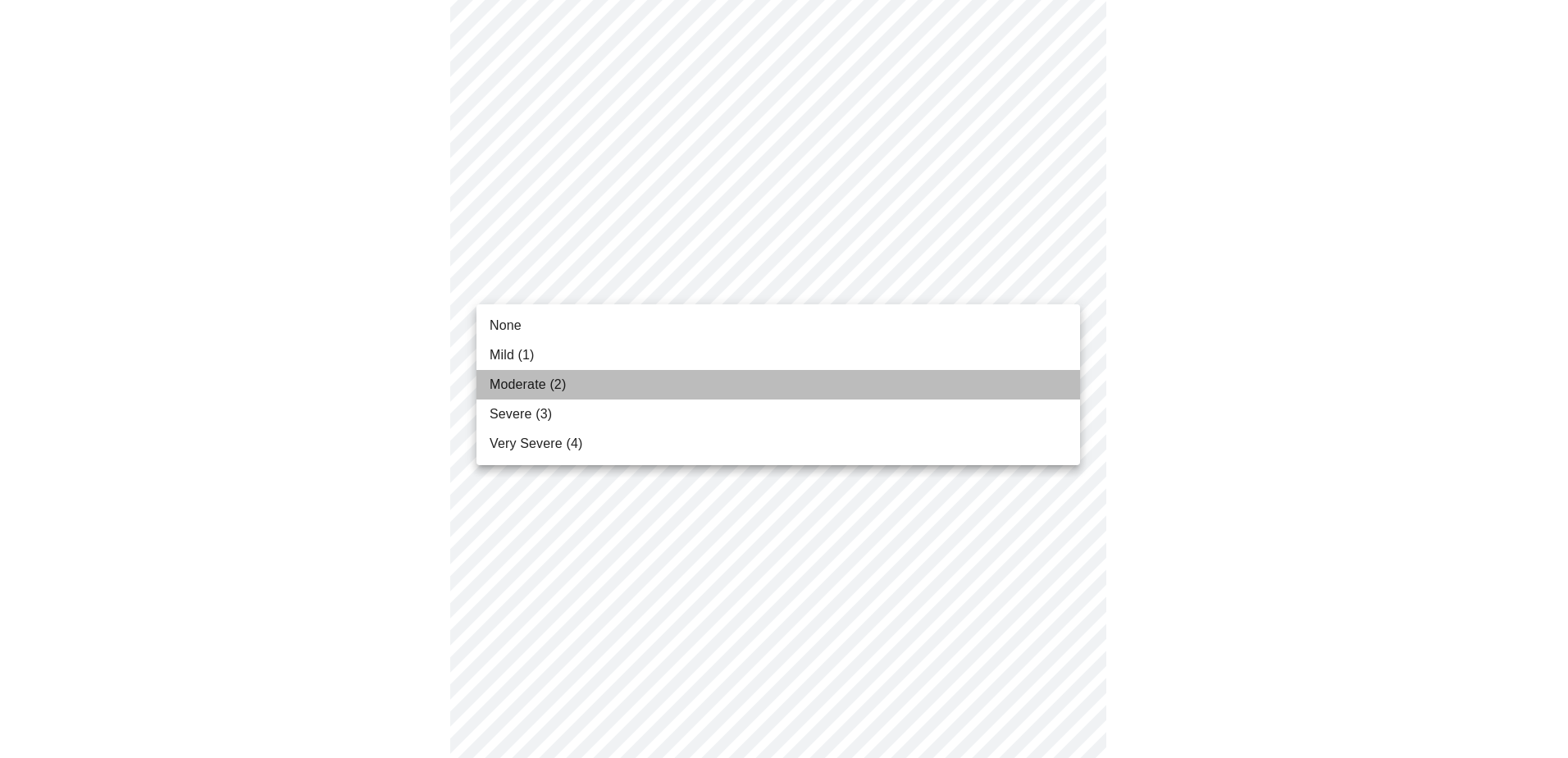
click at [551, 384] on span "Moderate (2)" at bounding box center [528, 384] width 76 height 19
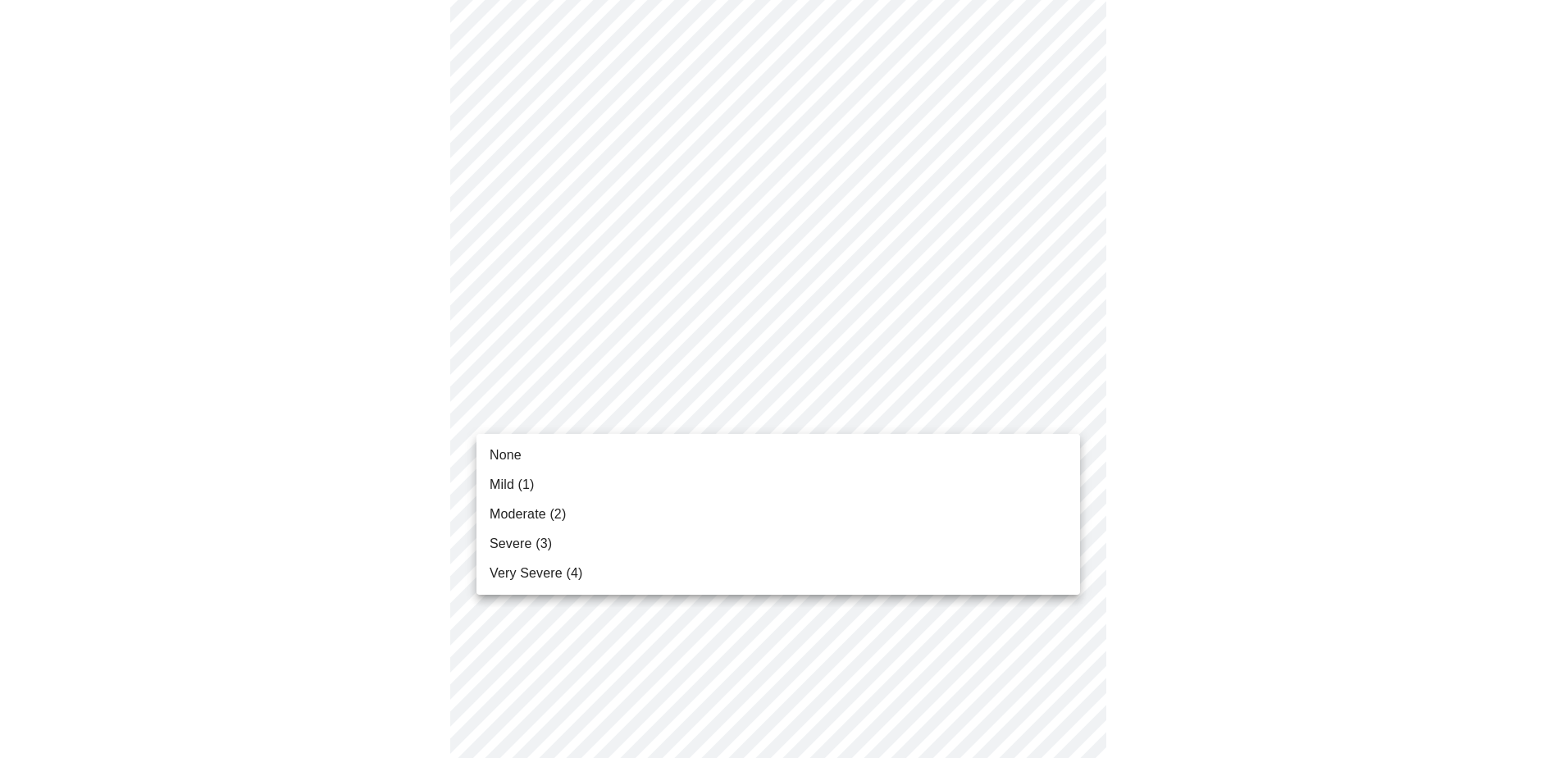
click at [588, 462] on li "Severe (3)" at bounding box center [779, 544] width 604 height 30
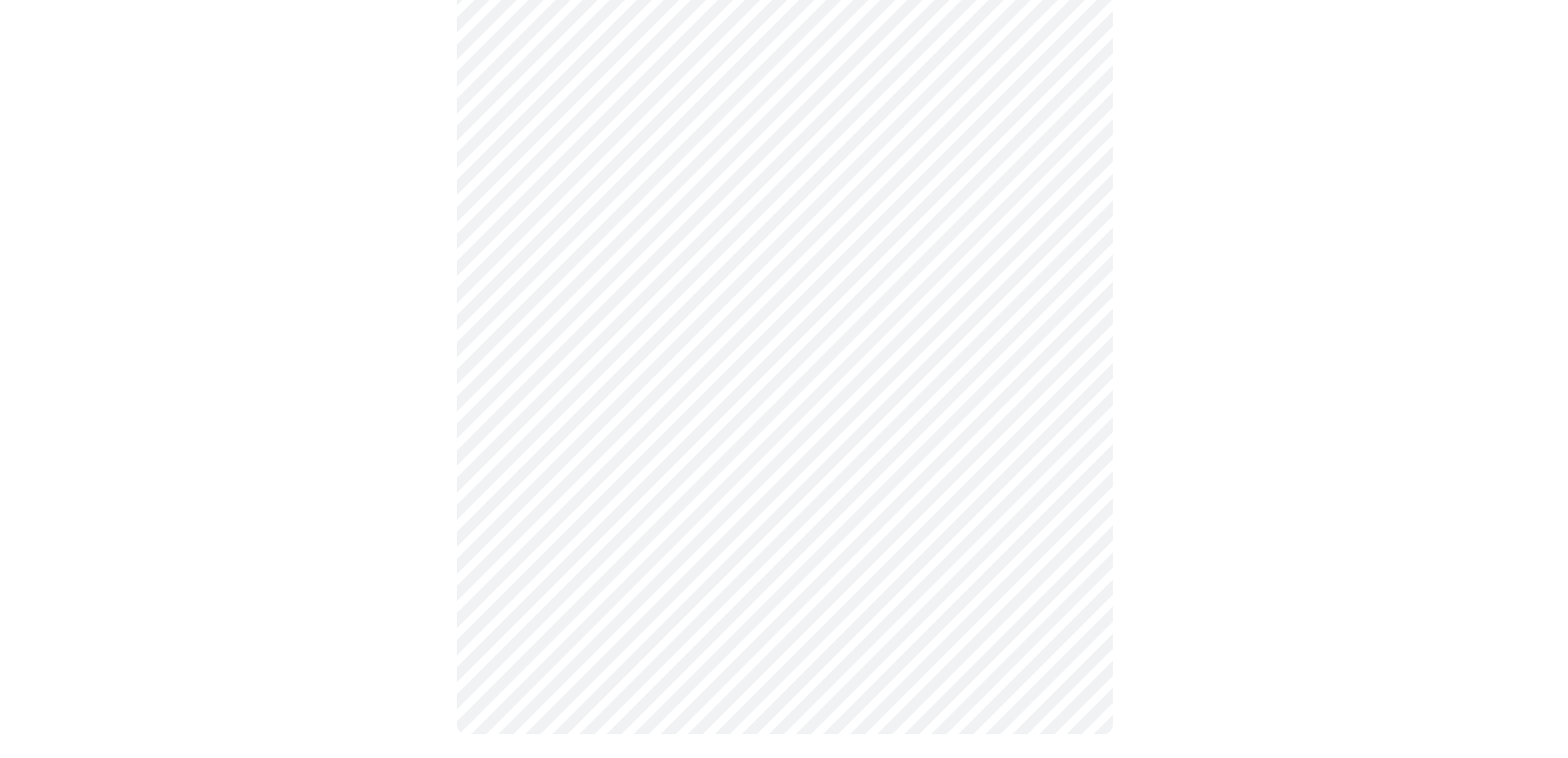
scroll to position [1195, 0]
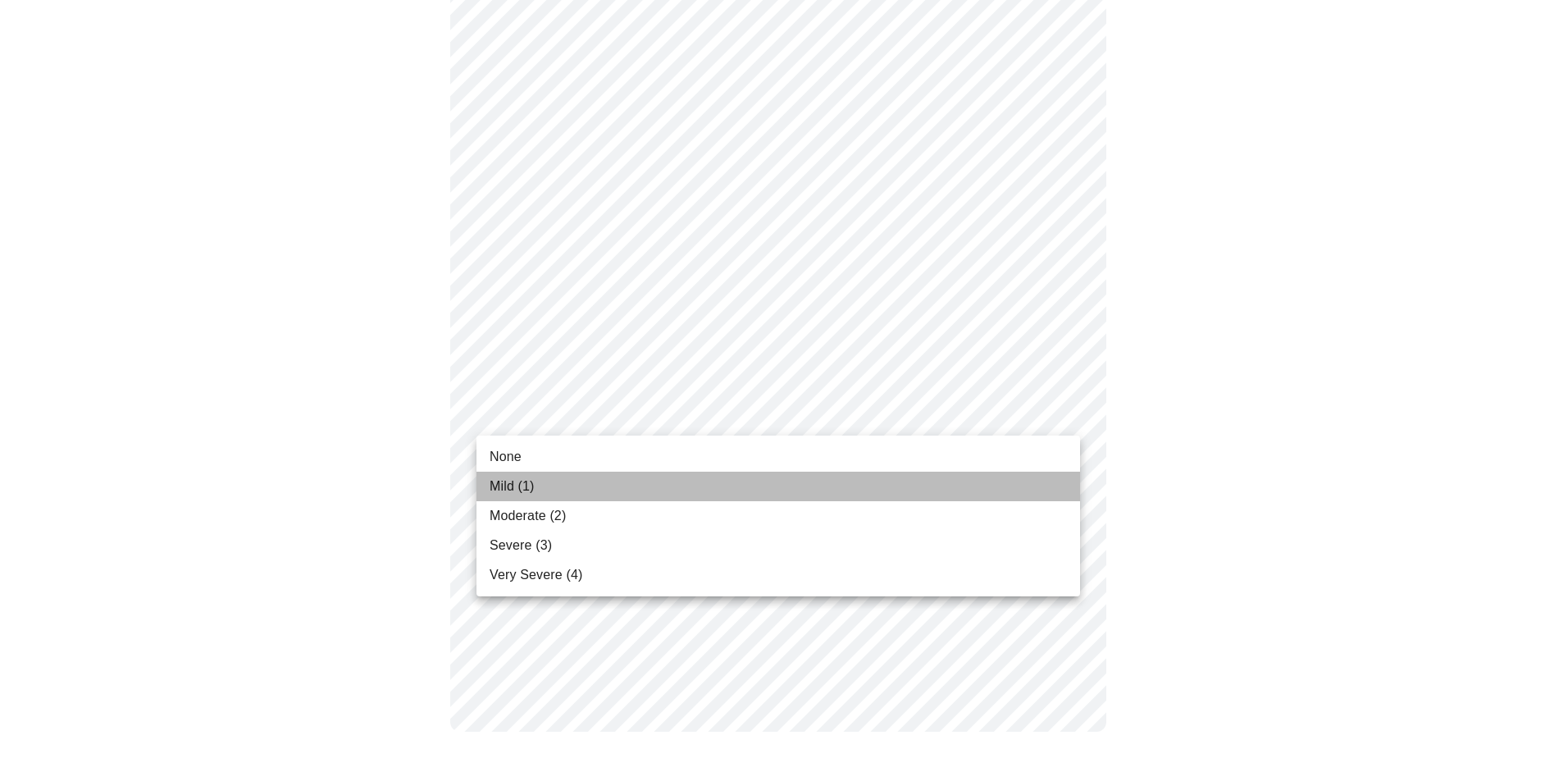
click at [683, 462] on li "Mild (1)" at bounding box center [779, 486] width 604 height 30
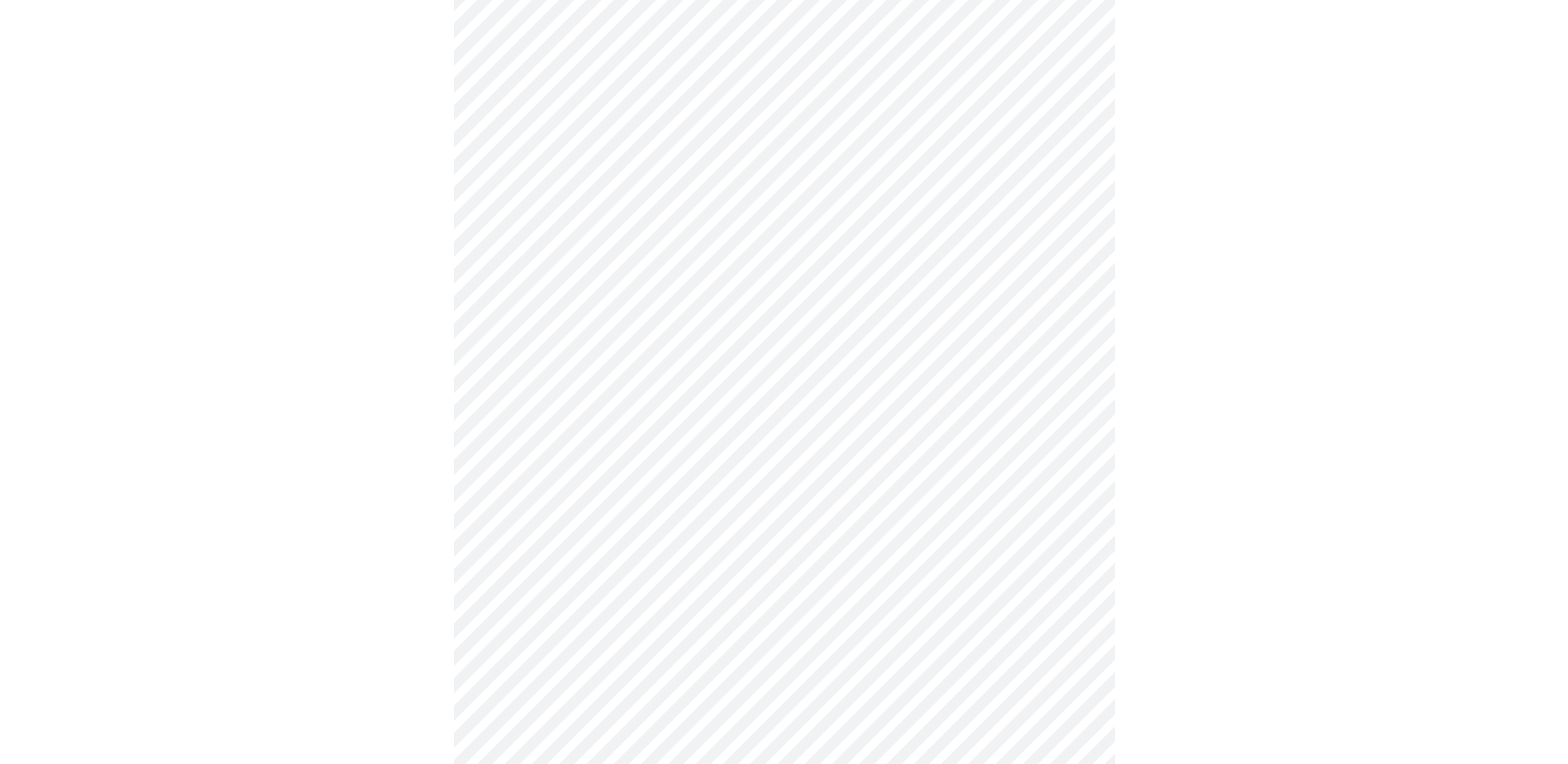
scroll to position [662, 0]
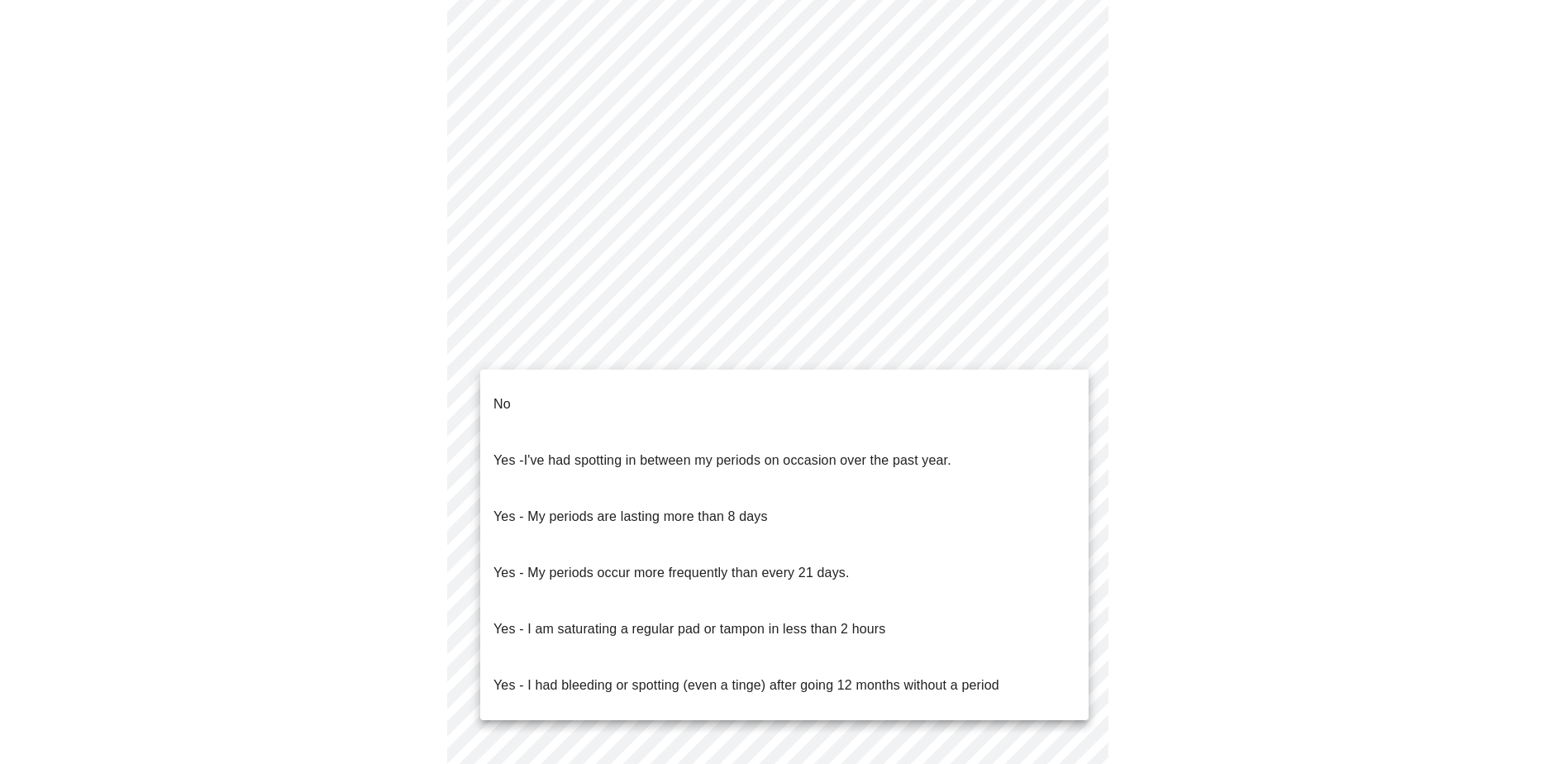
click at [725, 336] on body "MyMenopauseRx Appointments Messaging Labs Uploads Medications Community Refer a…" at bounding box center [784, 161] width 1554 height 1633
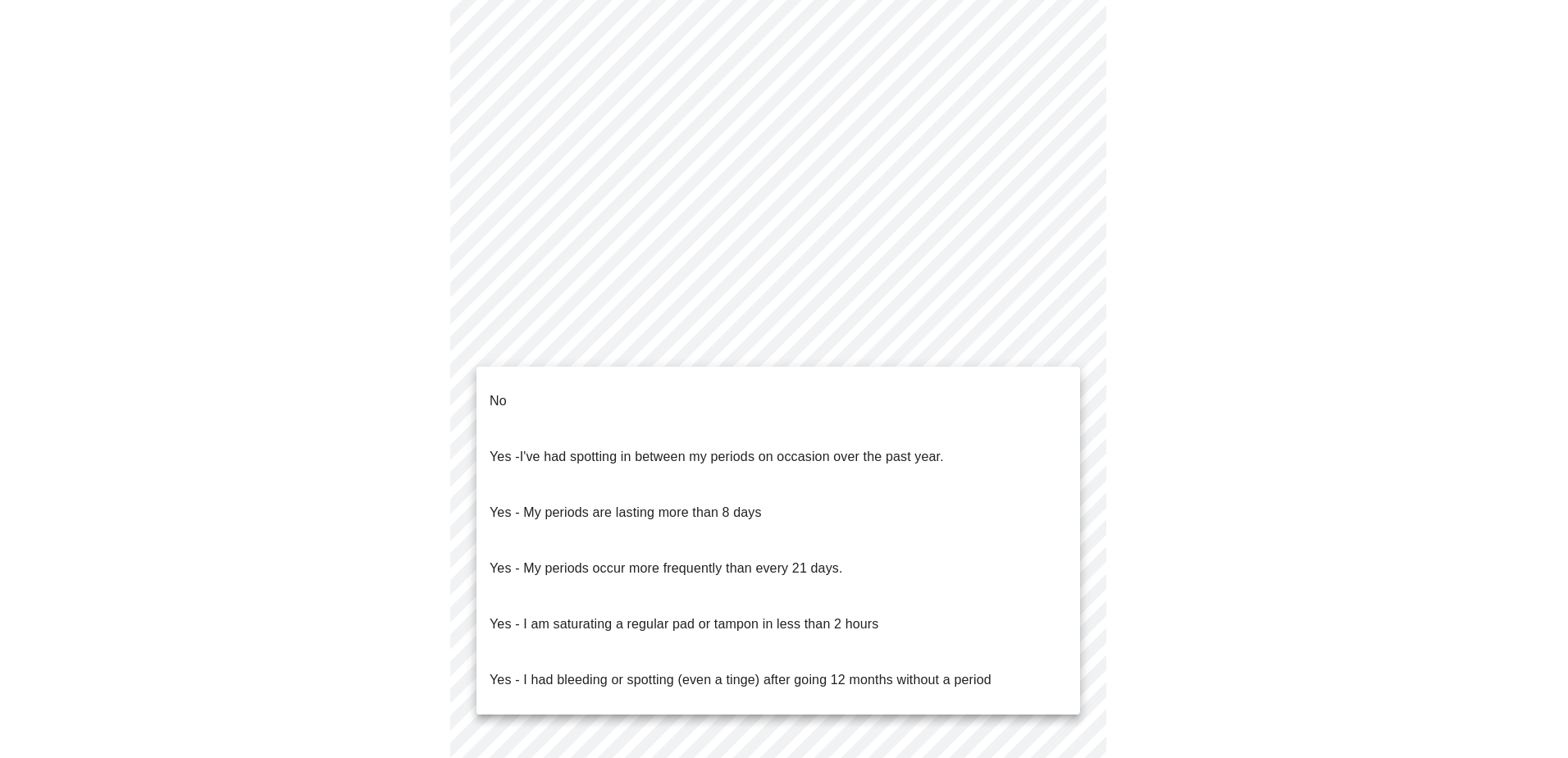
click at [708, 450] on span "I've had spotting in between my periods on occasion over the past year." at bounding box center [732, 457] width 424 height 14
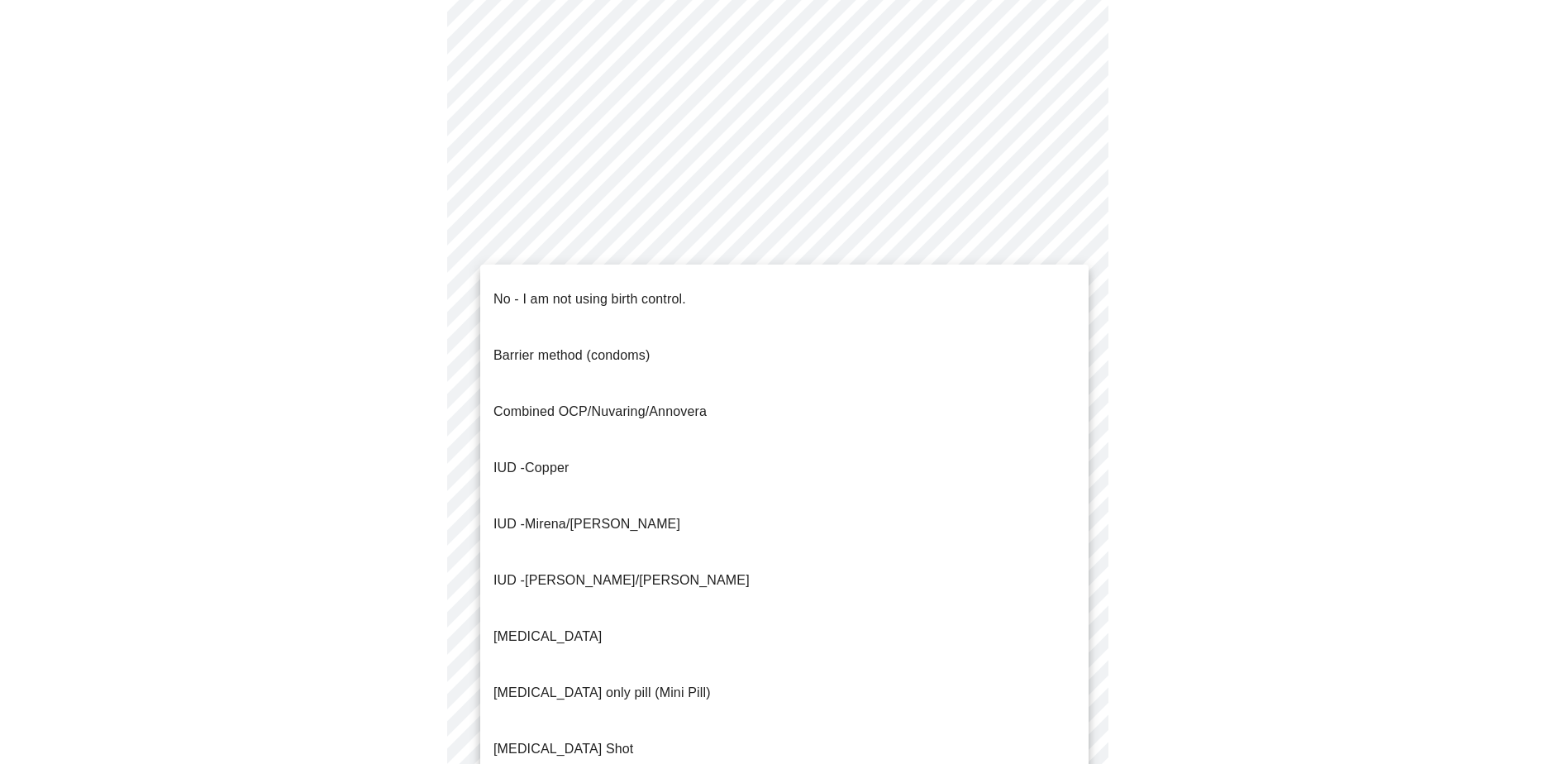
click at [568, 466] on body "MyMenopauseRx Appointments Messaging Labs Uploads Medications Community Refer a…" at bounding box center [784, 156] width 1554 height 1623
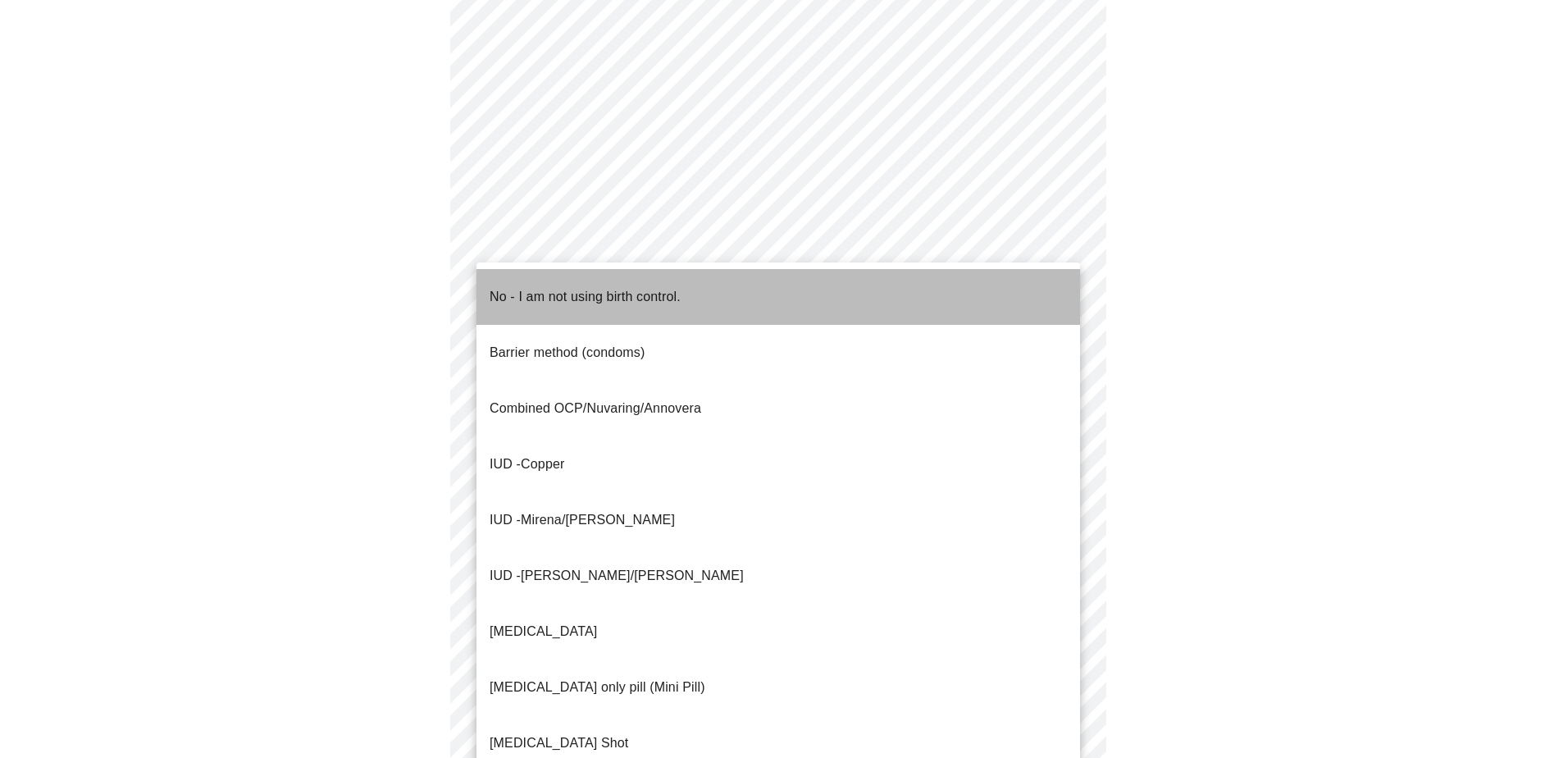
click at [605, 291] on p "No - I am not using birth control." at bounding box center [585, 296] width 191 height 19
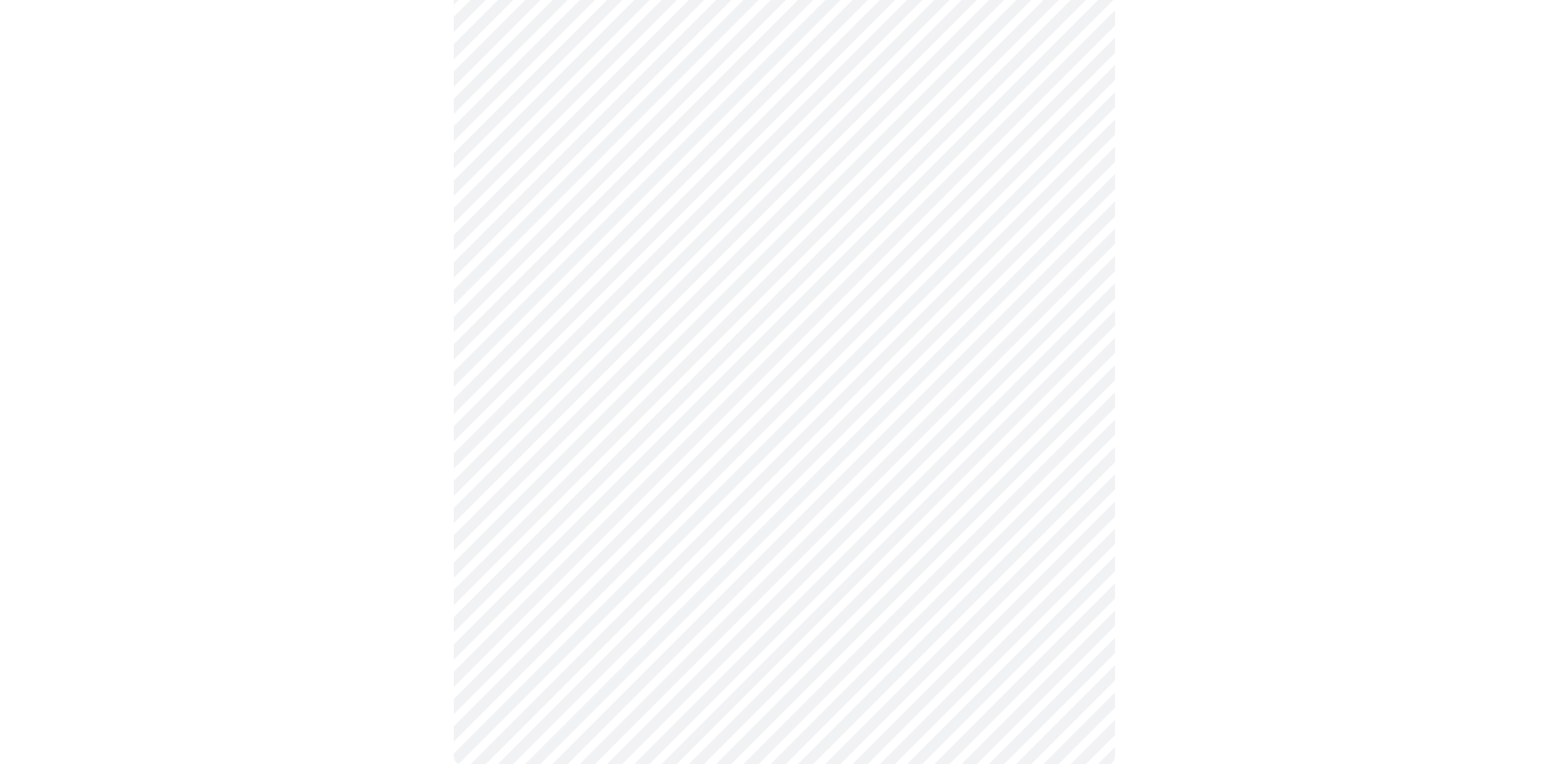
scroll to position [827, 0]
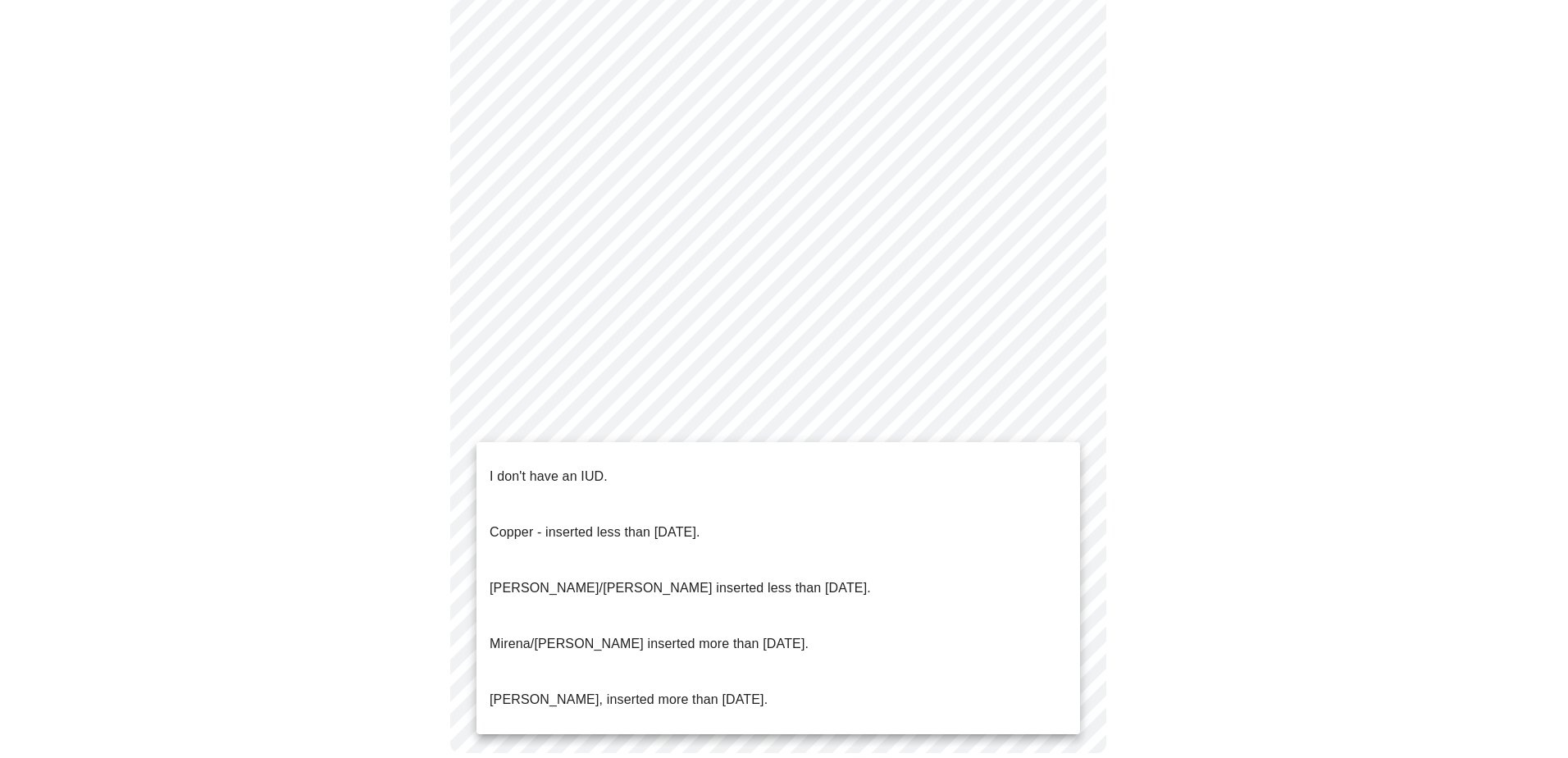
click at [630, 457] on li "I don't have an IUD." at bounding box center [779, 477] width 604 height 56
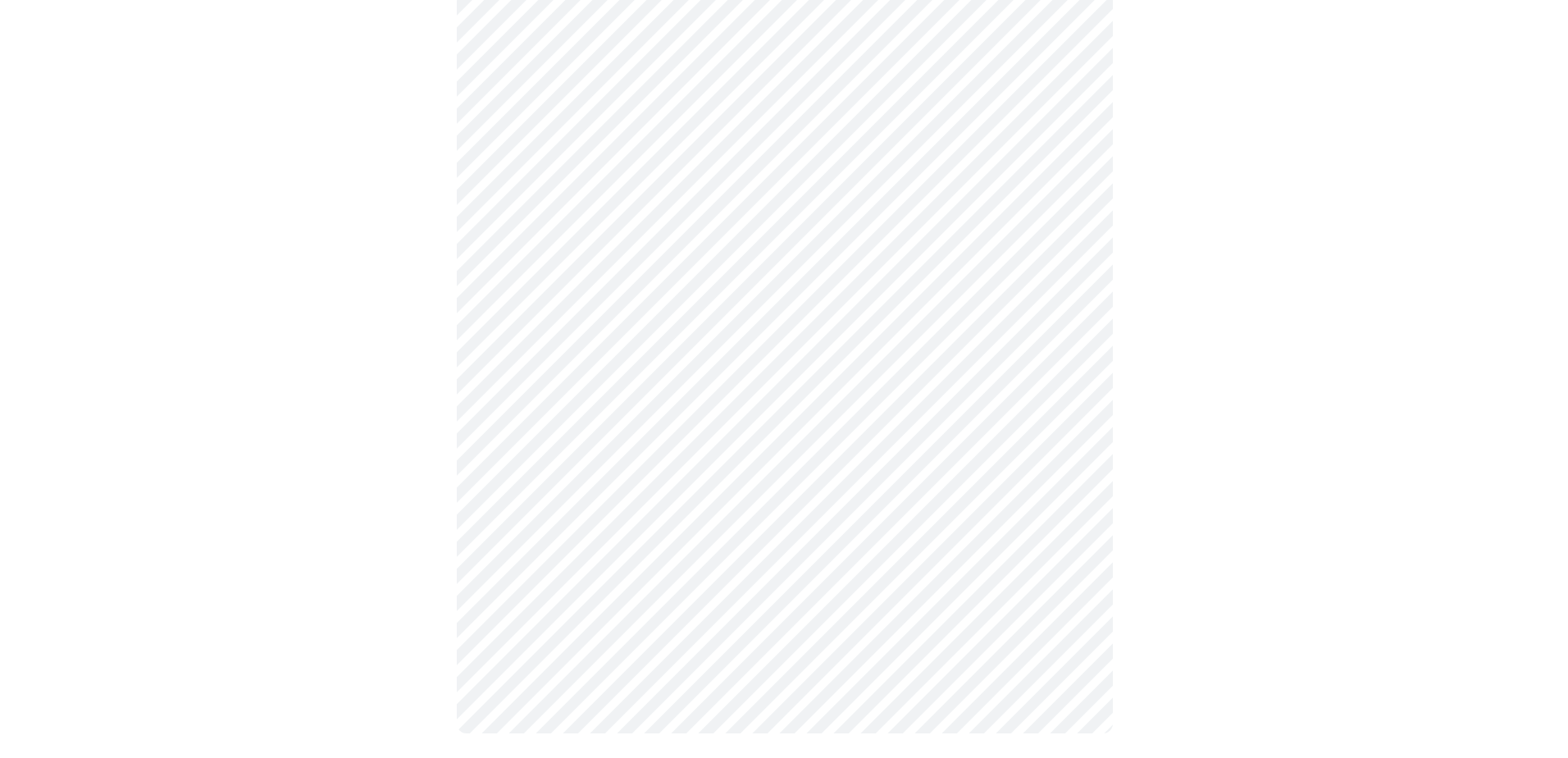
scroll to position [832, 0]
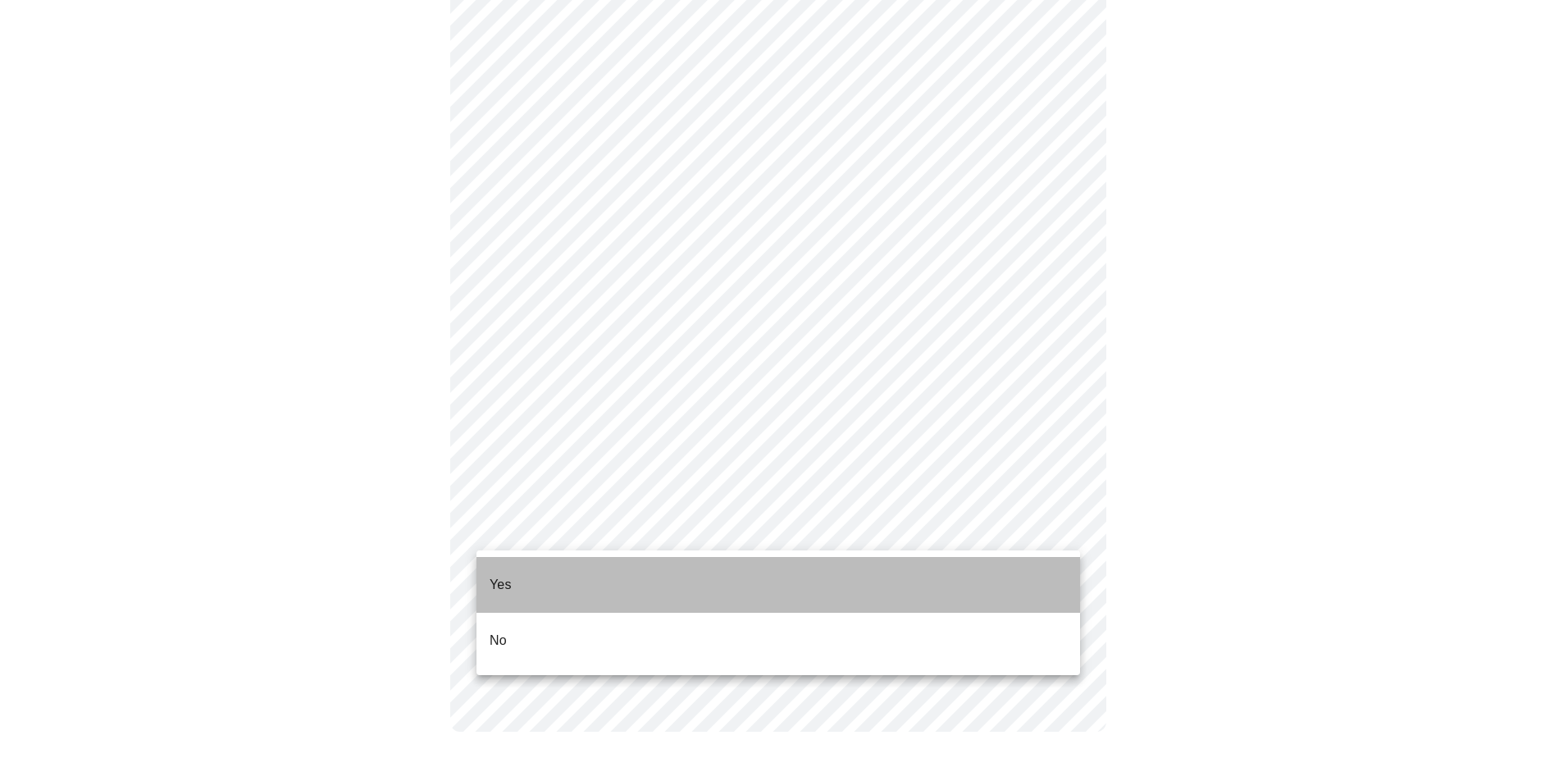
click at [626, 462] on li "Yes" at bounding box center [779, 585] width 604 height 56
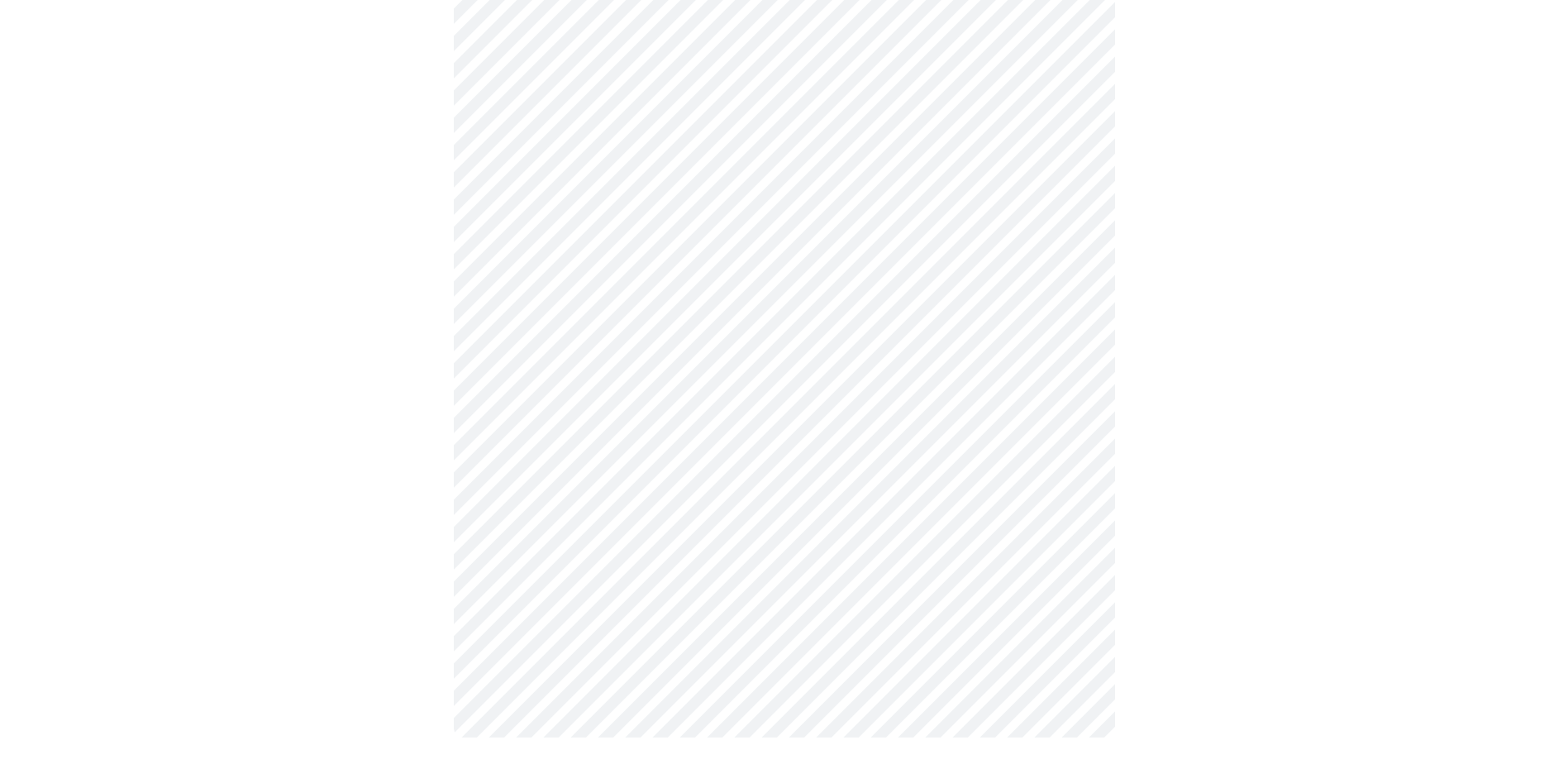
scroll to position [0, 0]
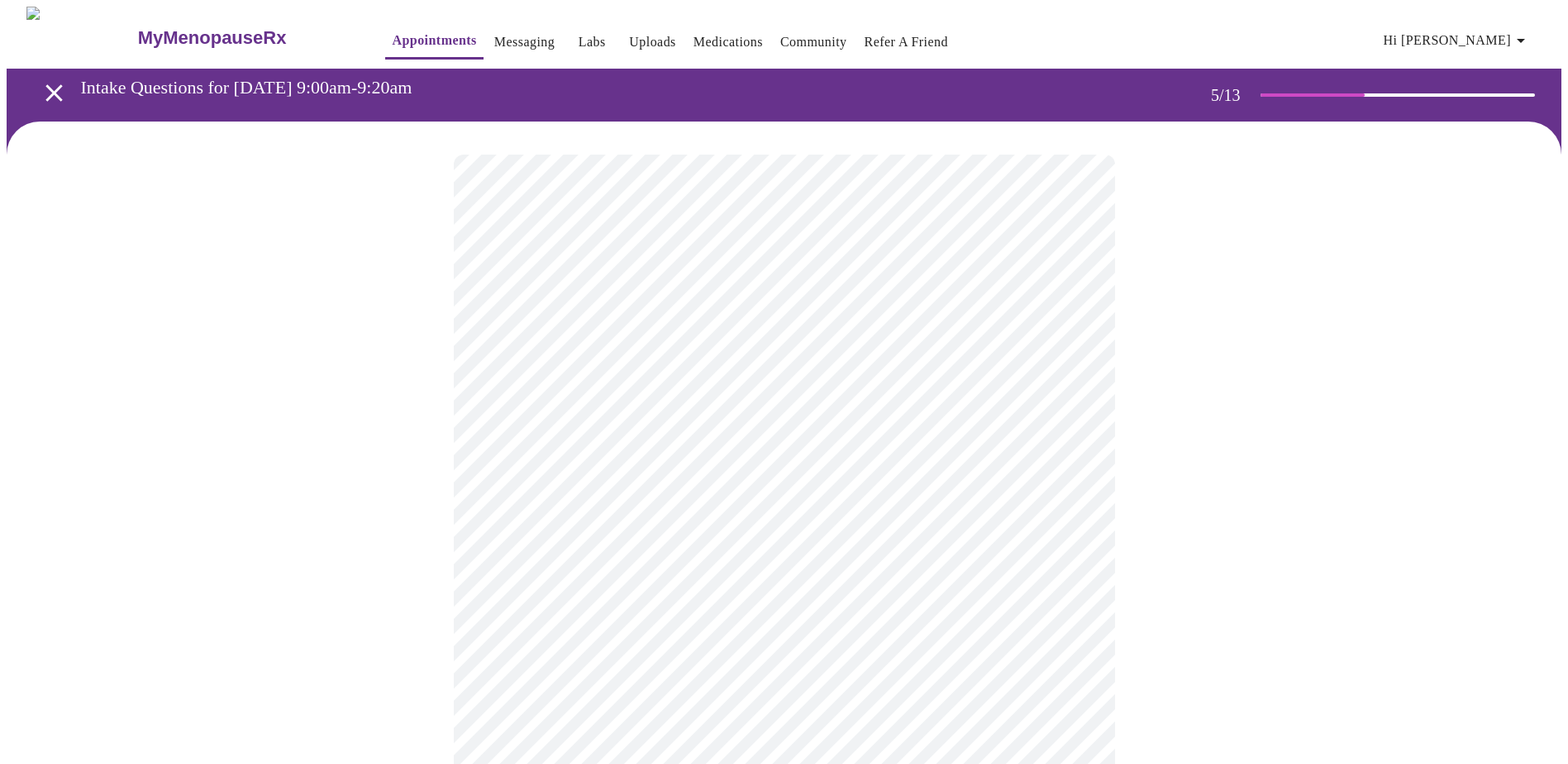
click at [605, 434] on body "MyMenopauseRx Appointments Messaging Labs Uploads Medications Community Refer a…" at bounding box center [784, 622] width 1554 height 1232
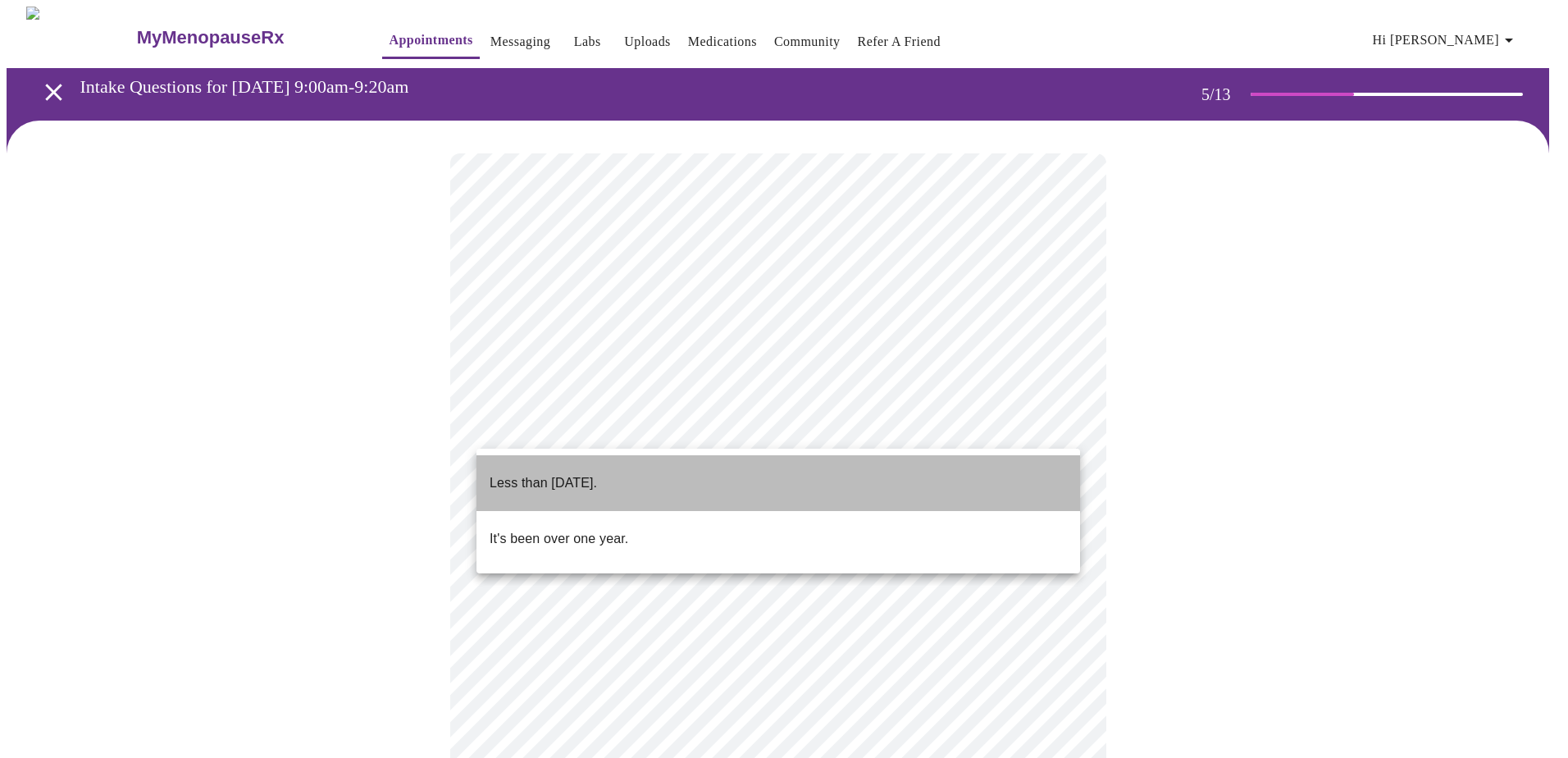
click at [597, 462] on p "Less than [DATE]." at bounding box center [543, 483] width 107 height 19
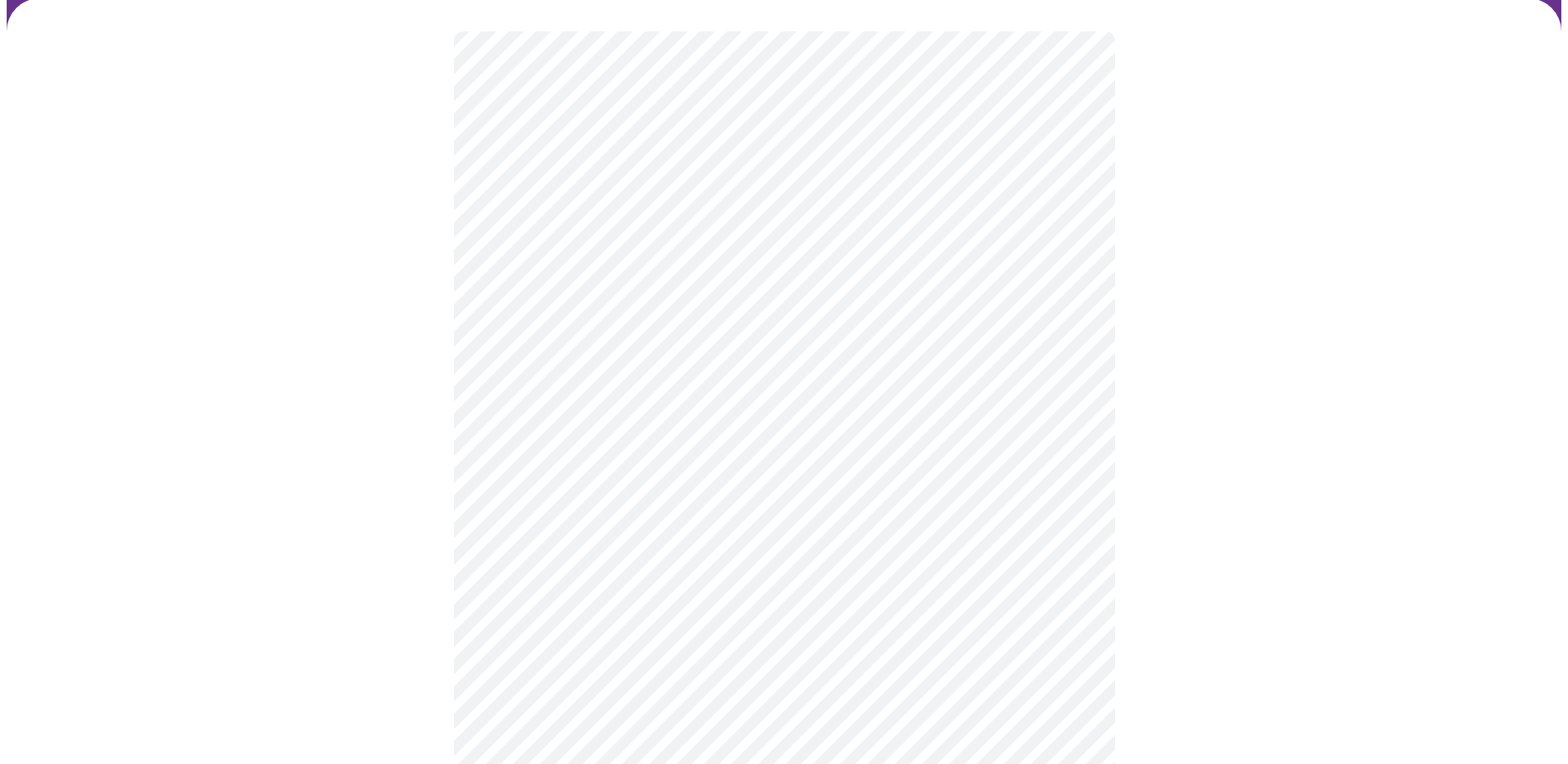
scroll to position [165, 0]
click at [588, 405] on body "MyMenopauseRx Appointments Messaging Labs Uploads Medications Community Refer a…" at bounding box center [784, 453] width 1554 height 1223
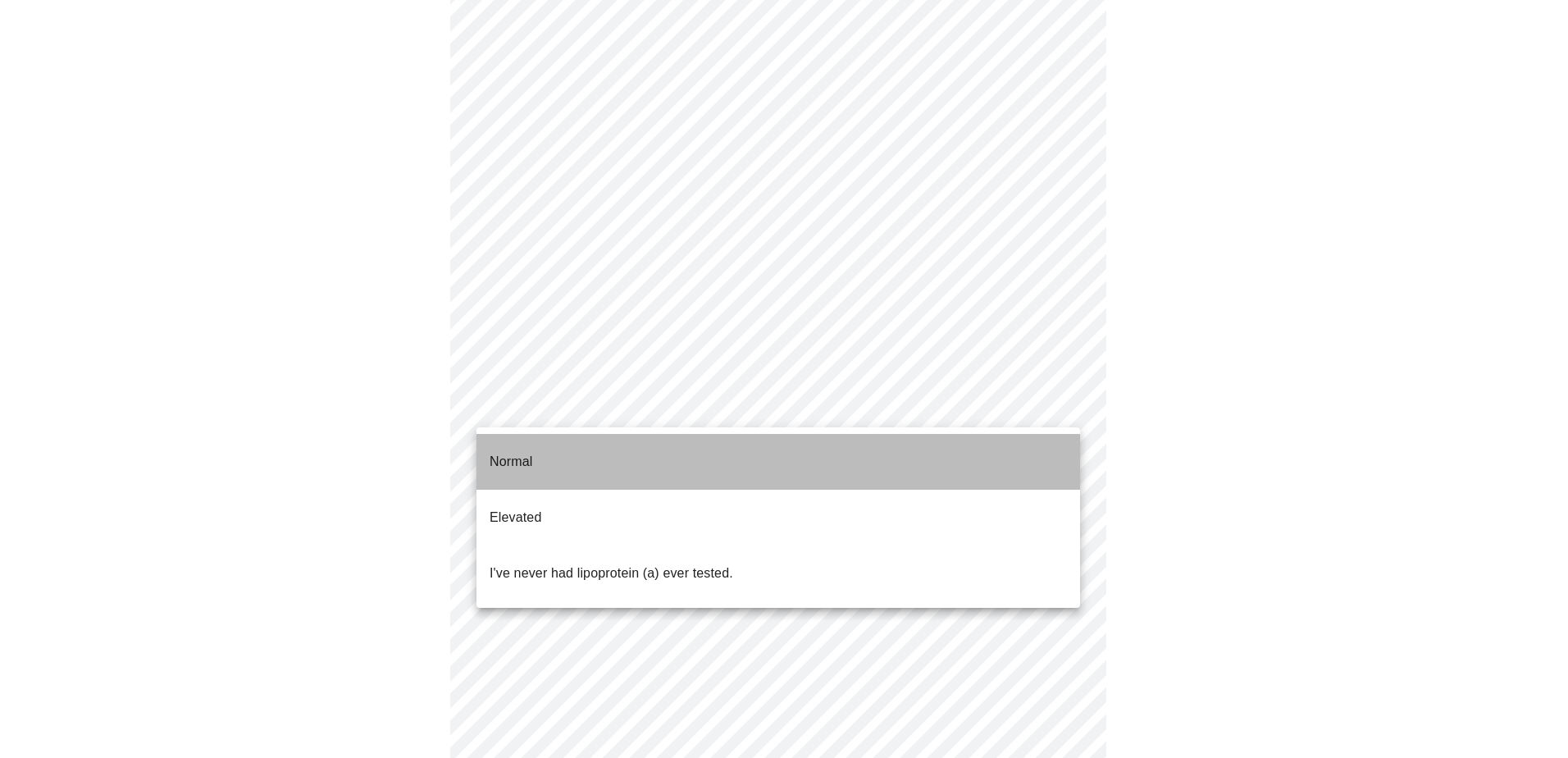
click at [531, 460] on span "Normal" at bounding box center [511, 462] width 42 height 46
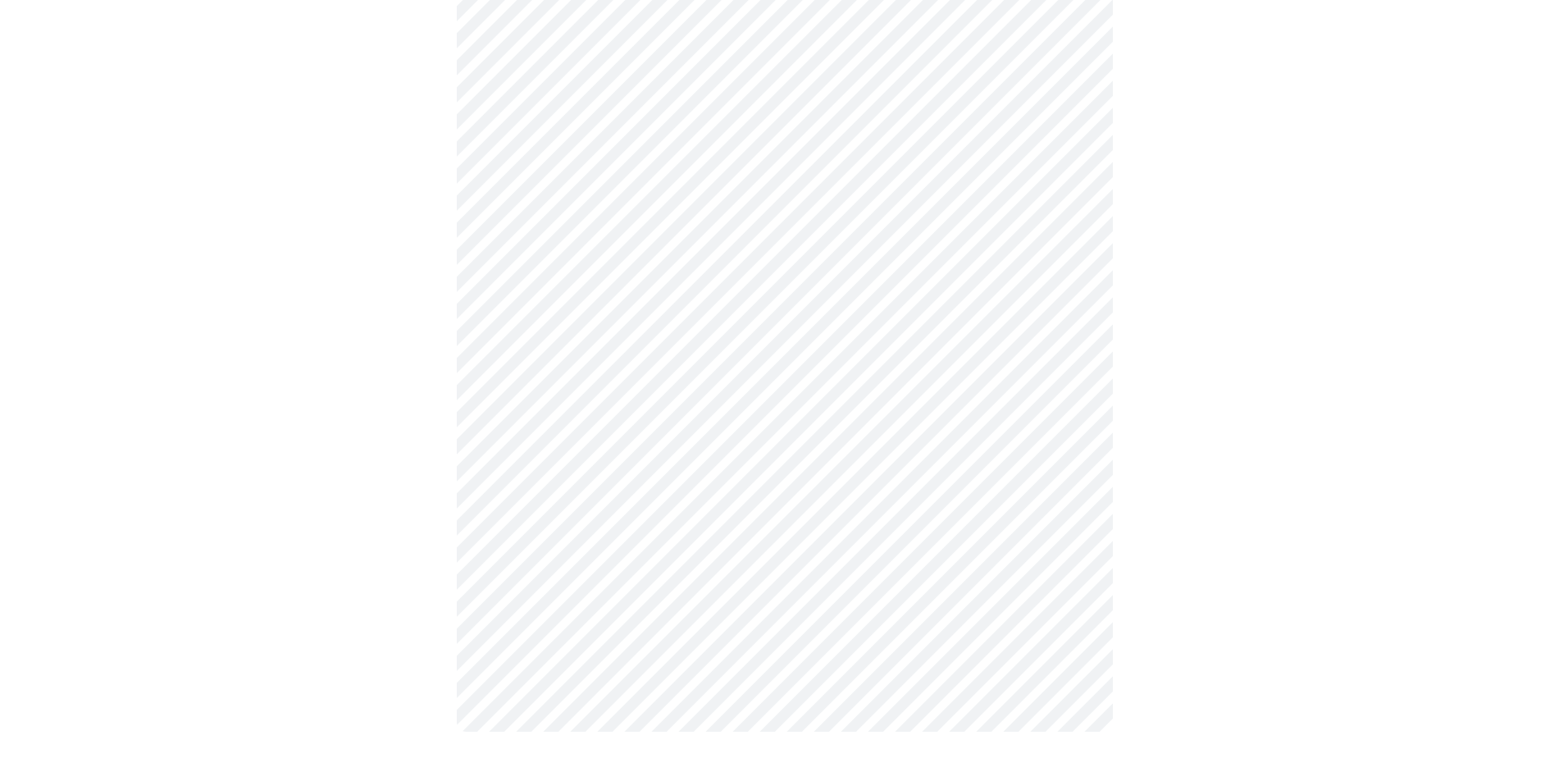
scroll to position [0, 0]
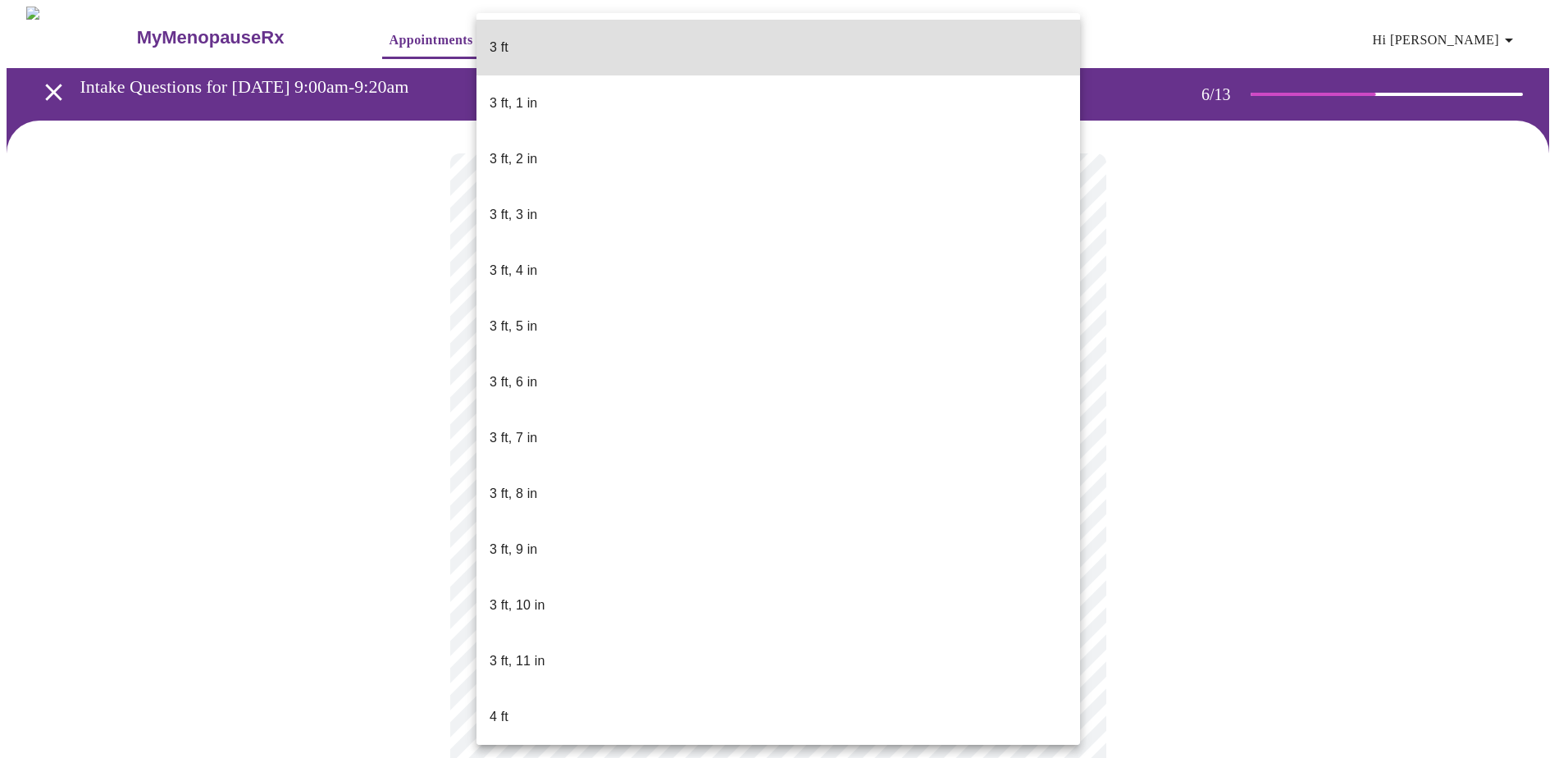
click at [548, 454] on body "MyMenopauseRx Appointments Messaging Labs Uploads Medications Community Refer a…" at bounding box center [784, 433] width 1555 height 854
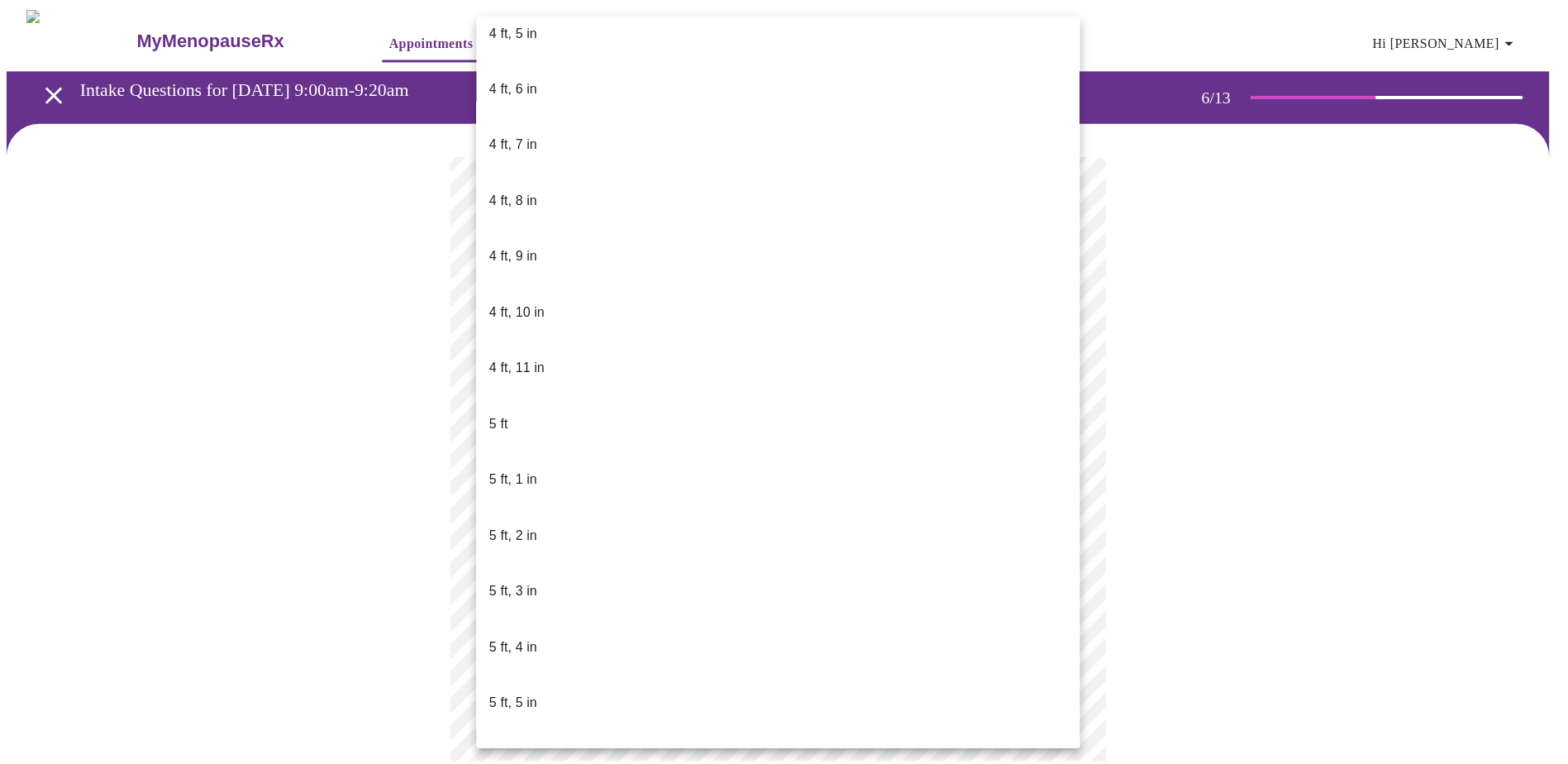
scroll to position [1075, 0]
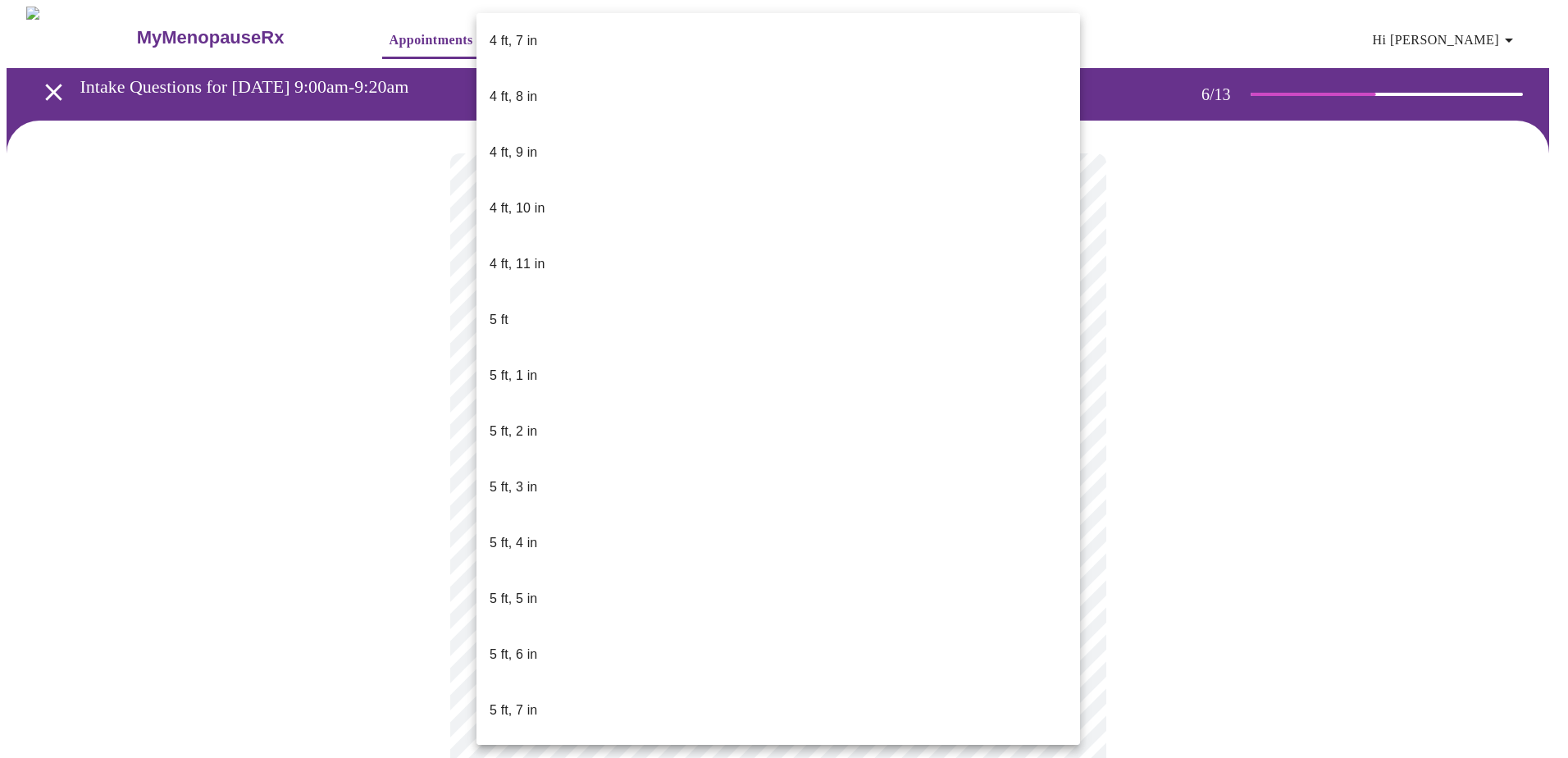
click at [547, 462] on li "5 ft, 6 in" at bounding box center [779, 655] width 604 height 56
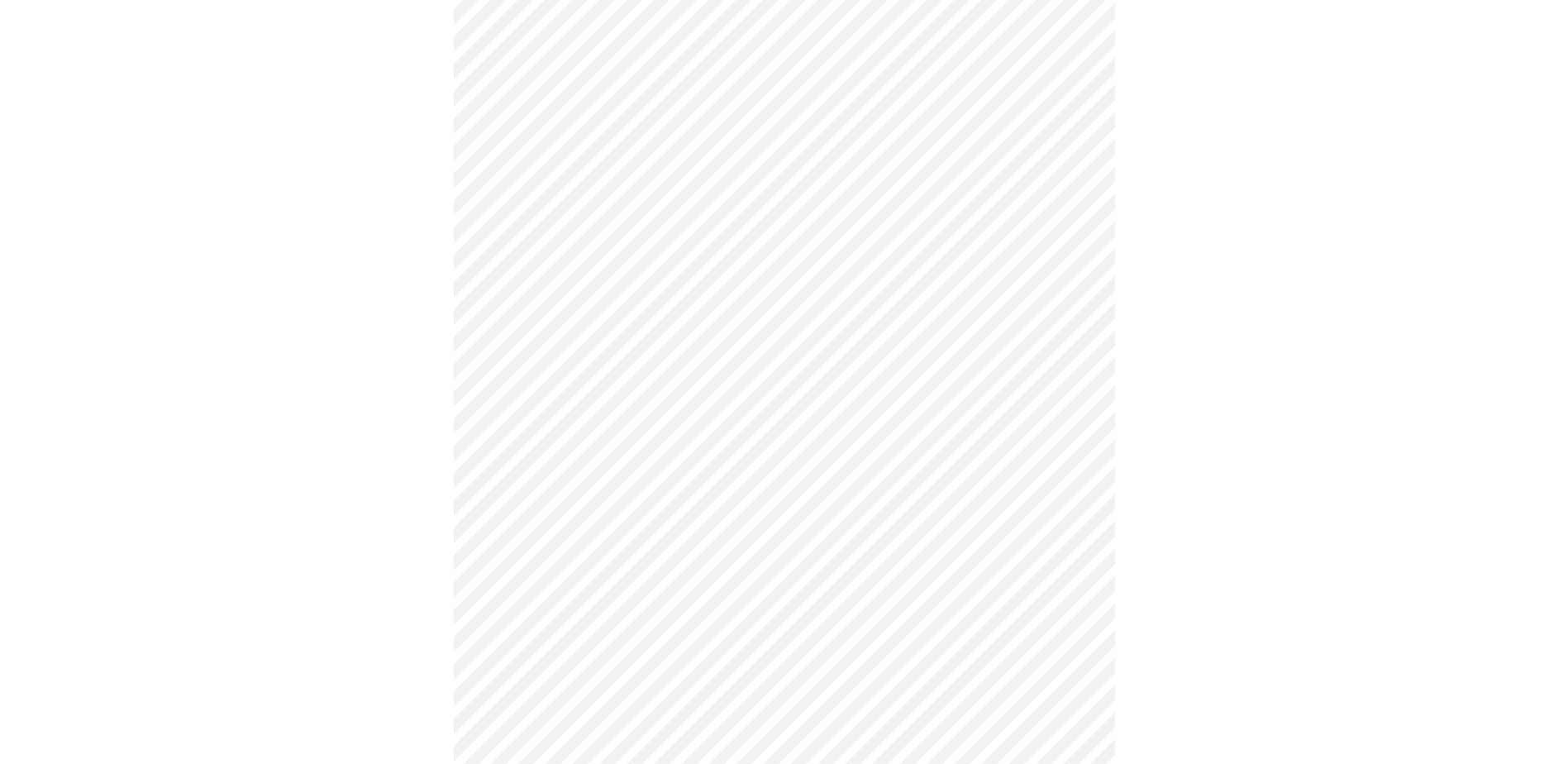
scroll to position [4053, 0]
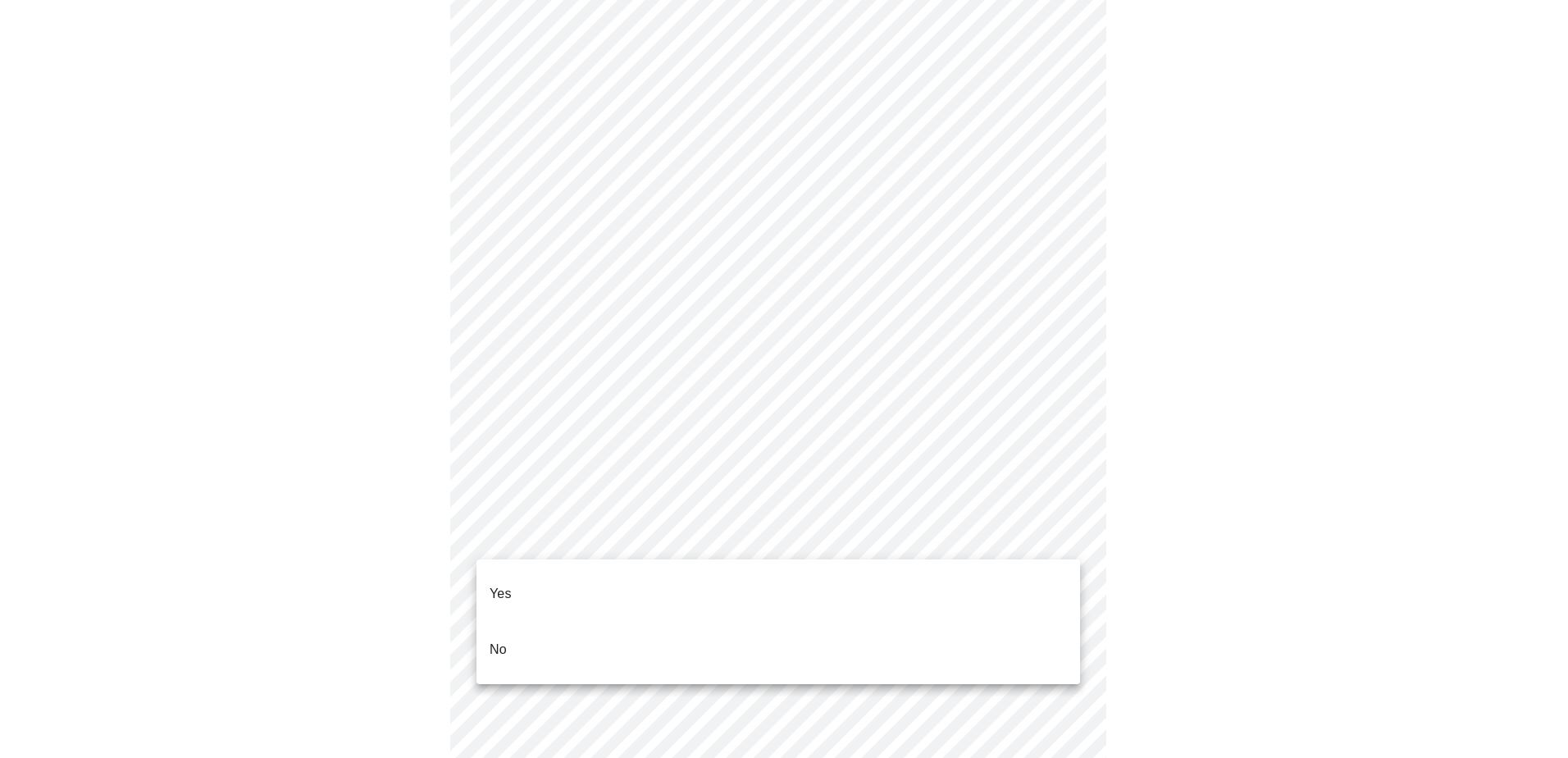
click at [497, 462] on p "No" at bounding box center [498, 650] width 17 height 19
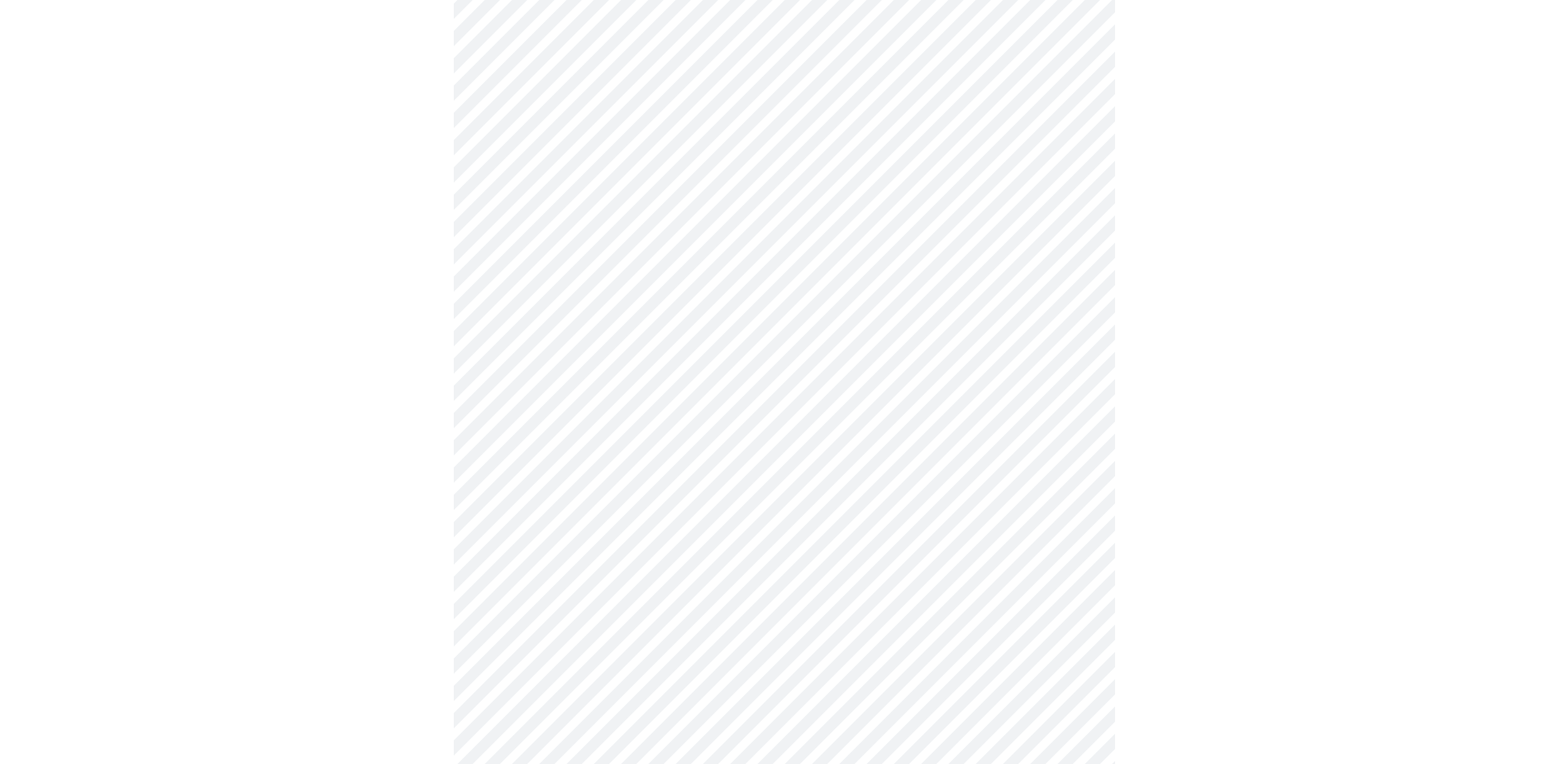
scroll to position [1323, 0]
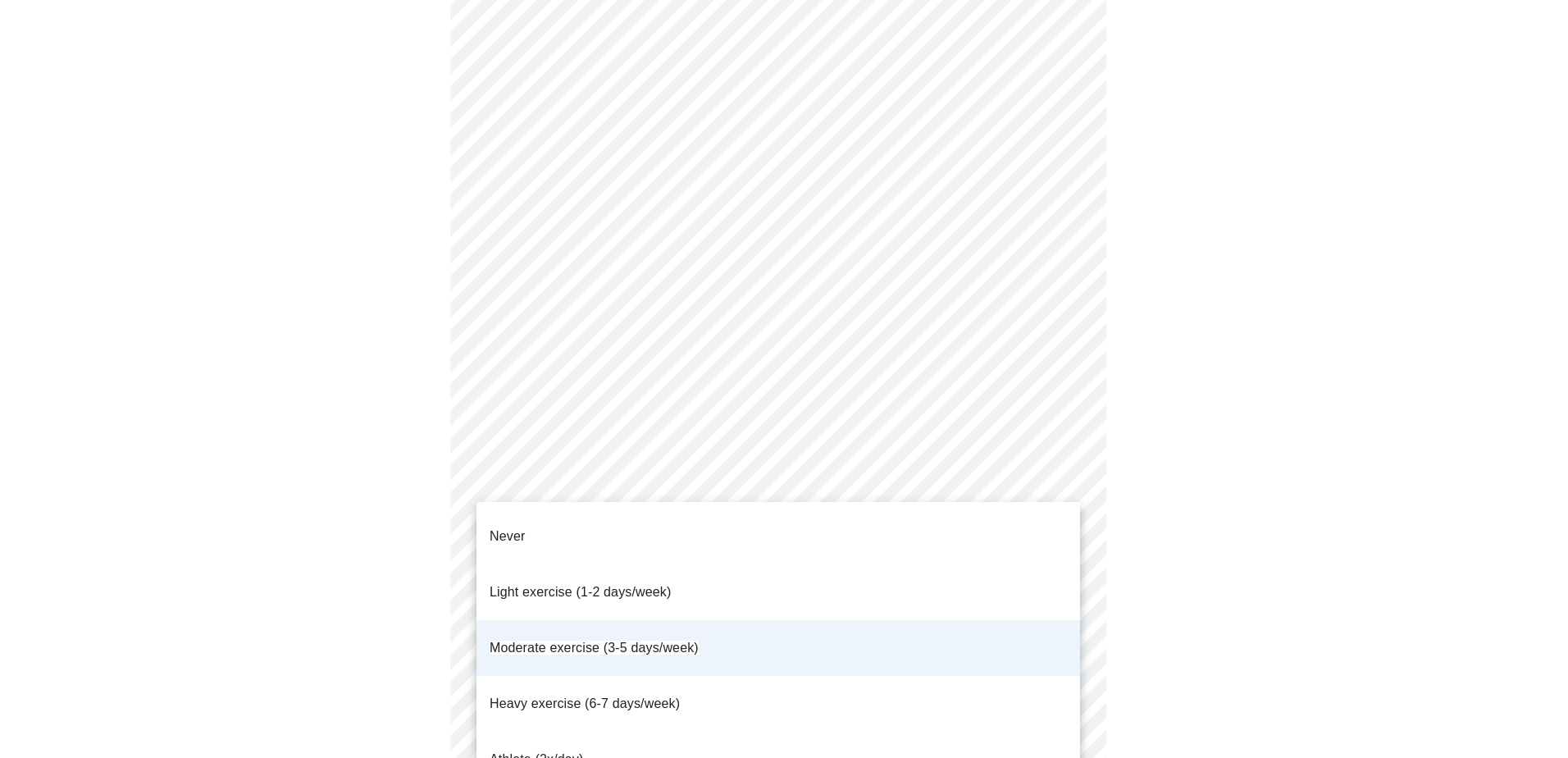
click at [156, 445] on div at bounding box center [784, 379] width 1568 height 758
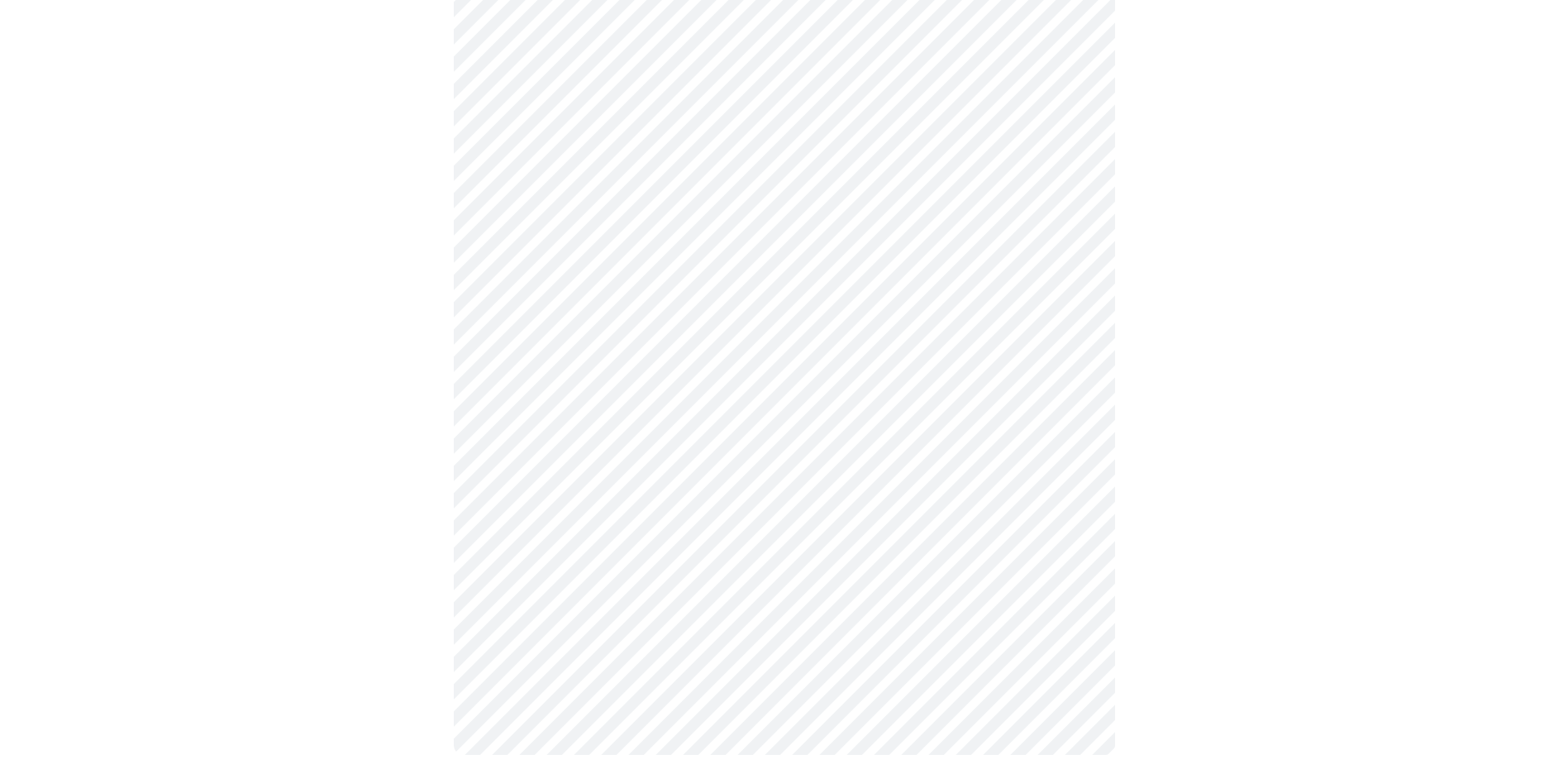
scroll to position [662, 0]
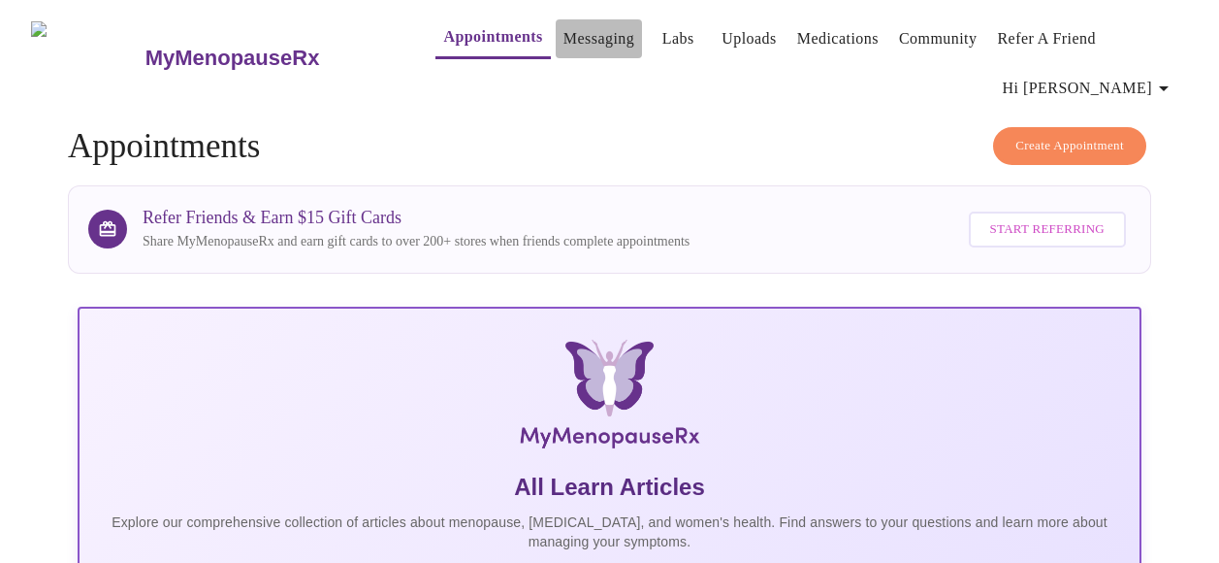
click at [583, 29] on link "Messaging" at bounding box center [599, 38] width 71 height 27
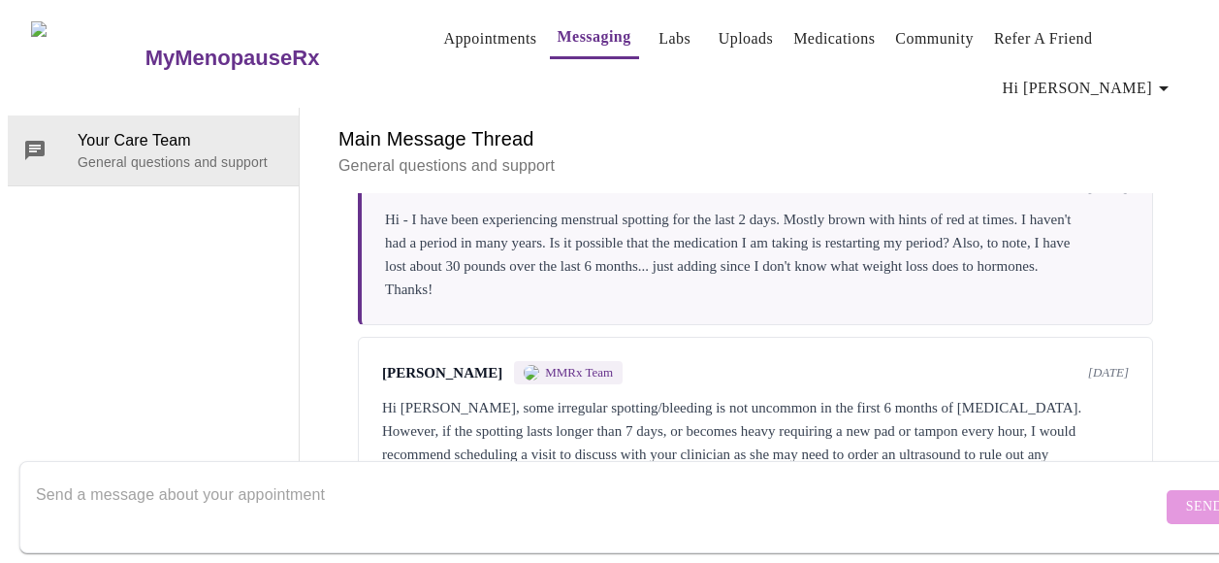
scroll to position [1059, 0]
